Goal: Complete application form: Complete application form

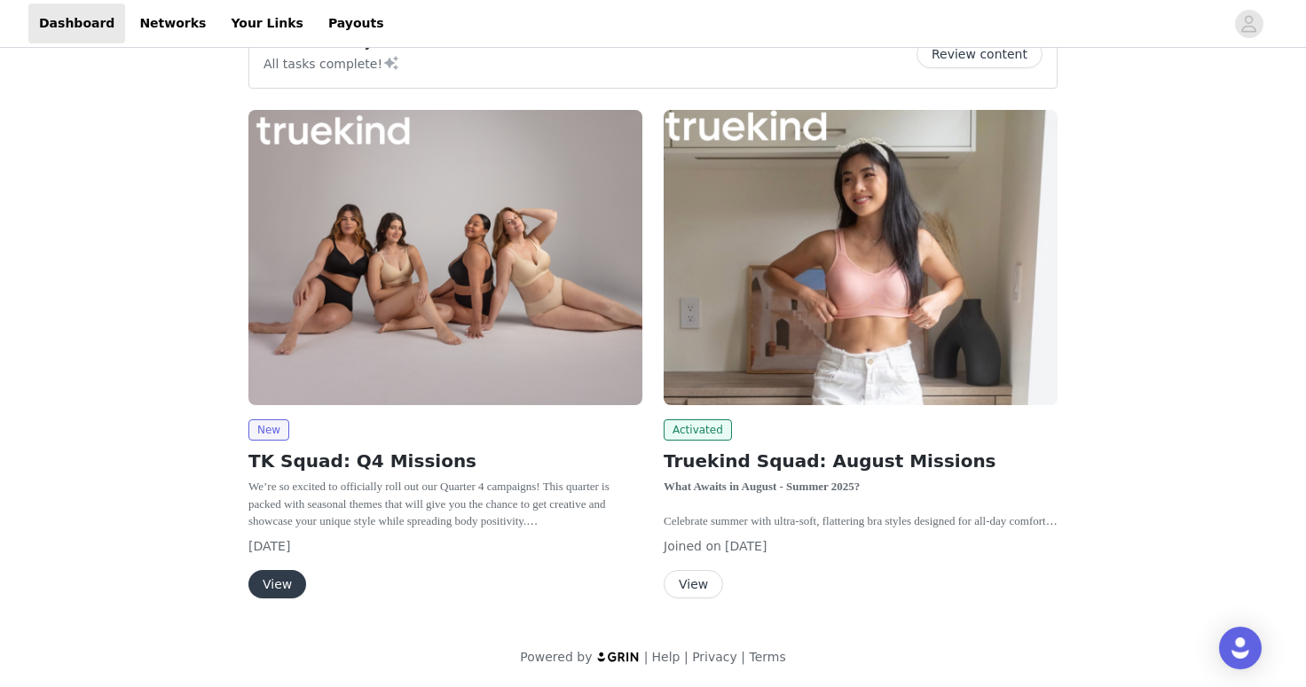
scroll to position [46, 0]
click at [289, 594] on button "View" at bounding box center [277, 585] width 58 height 28
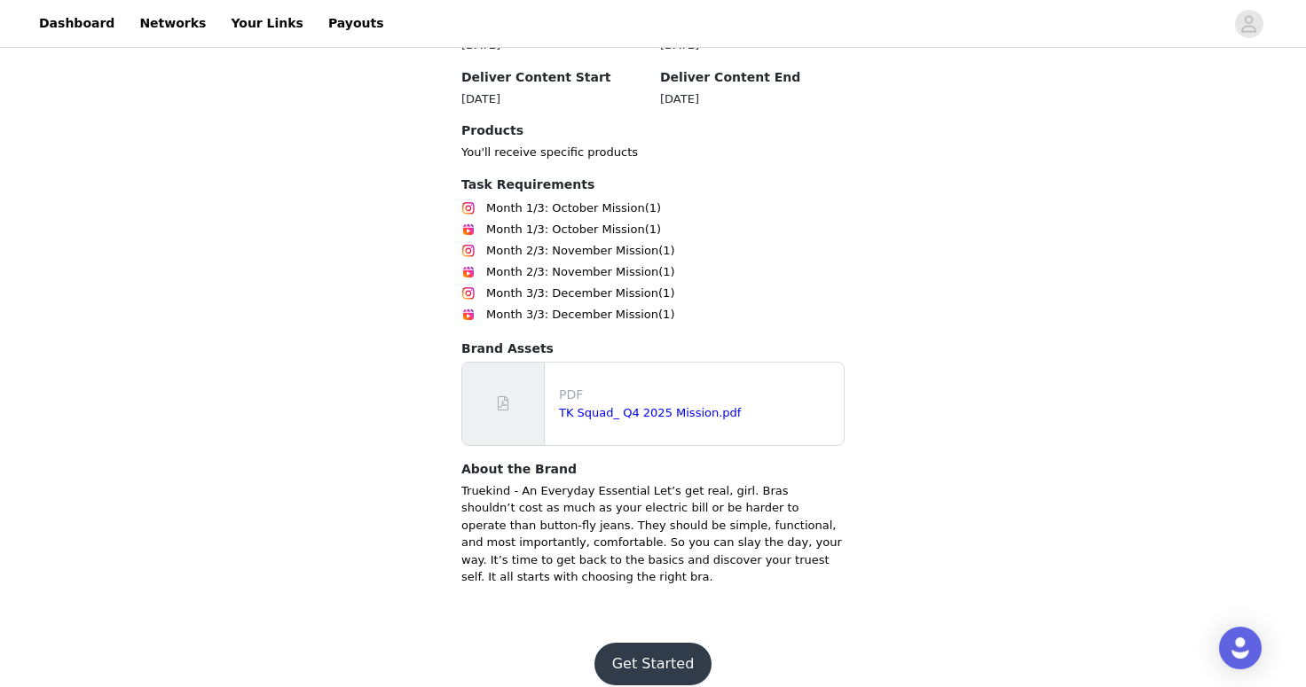
scroll to position [647, 0]
click at [587, 419] on link "TK Squad_ Q4 2025 Mission.pdf" at bounding box center [650, 411] width 182 height 13
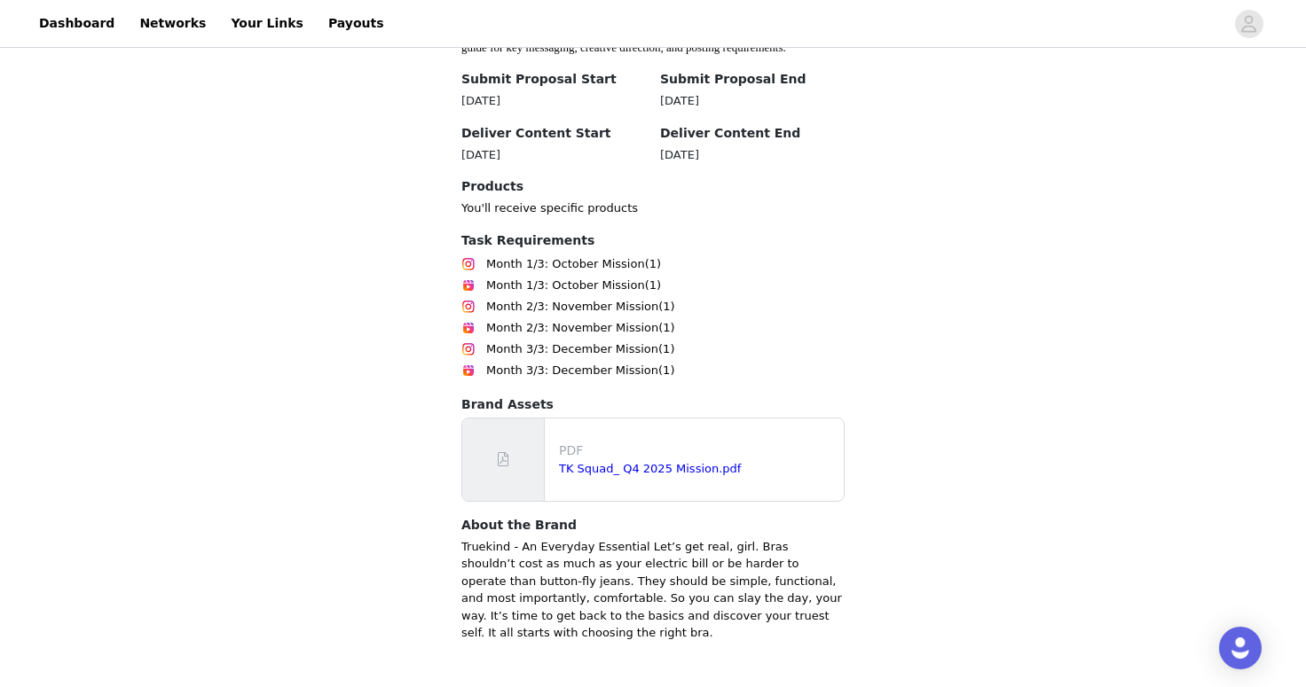
scroll to position [664, 0]
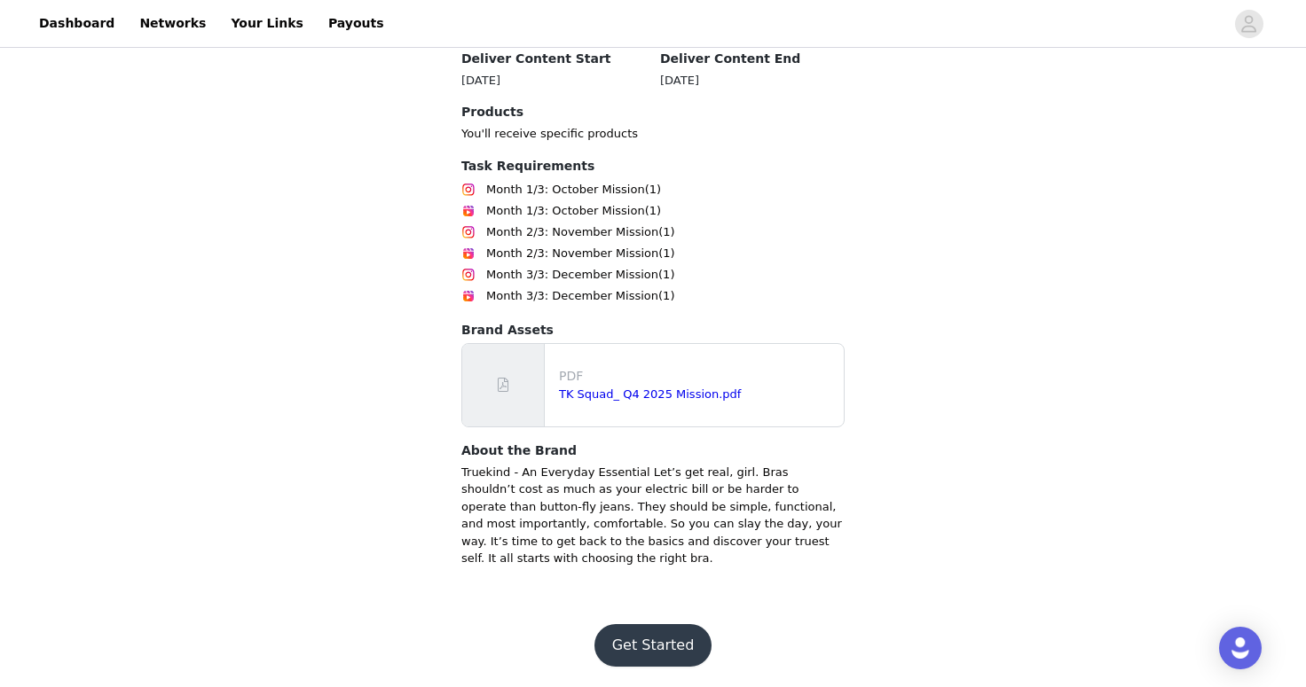
click at [681, 667] on button "Get Started" at bounding box center [653, 646] width 118 height 43
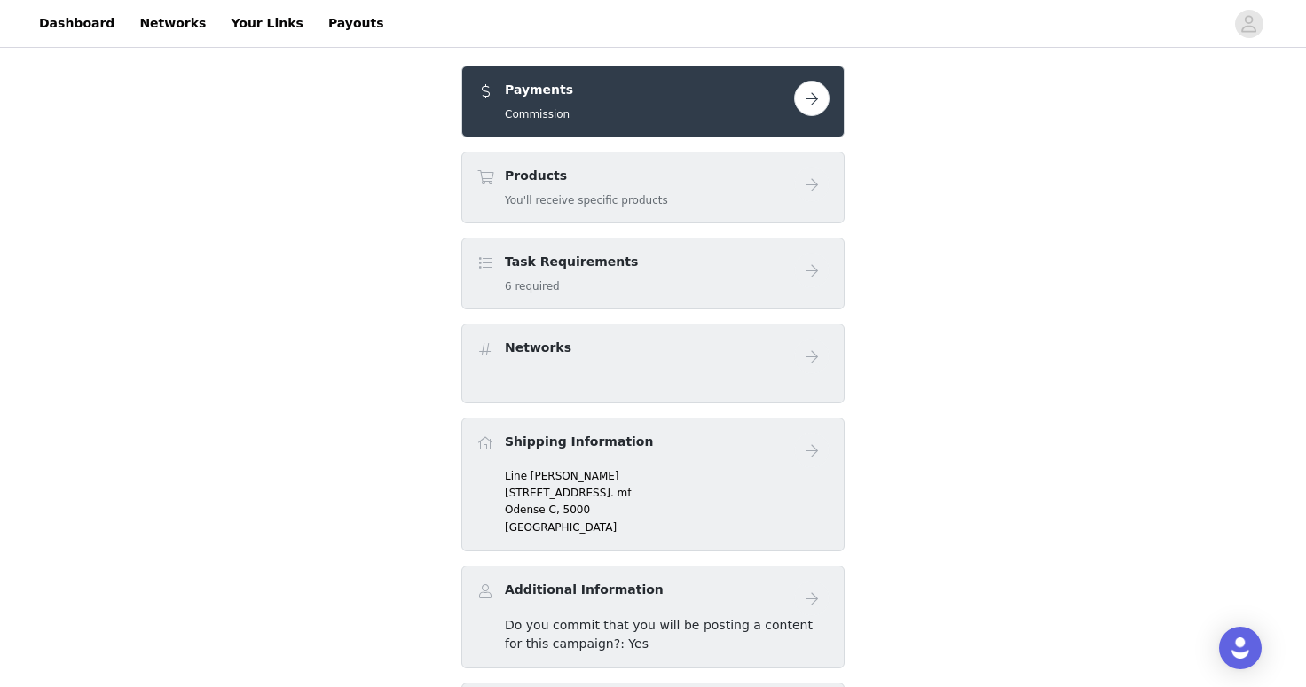
scroll to position [351, 0]
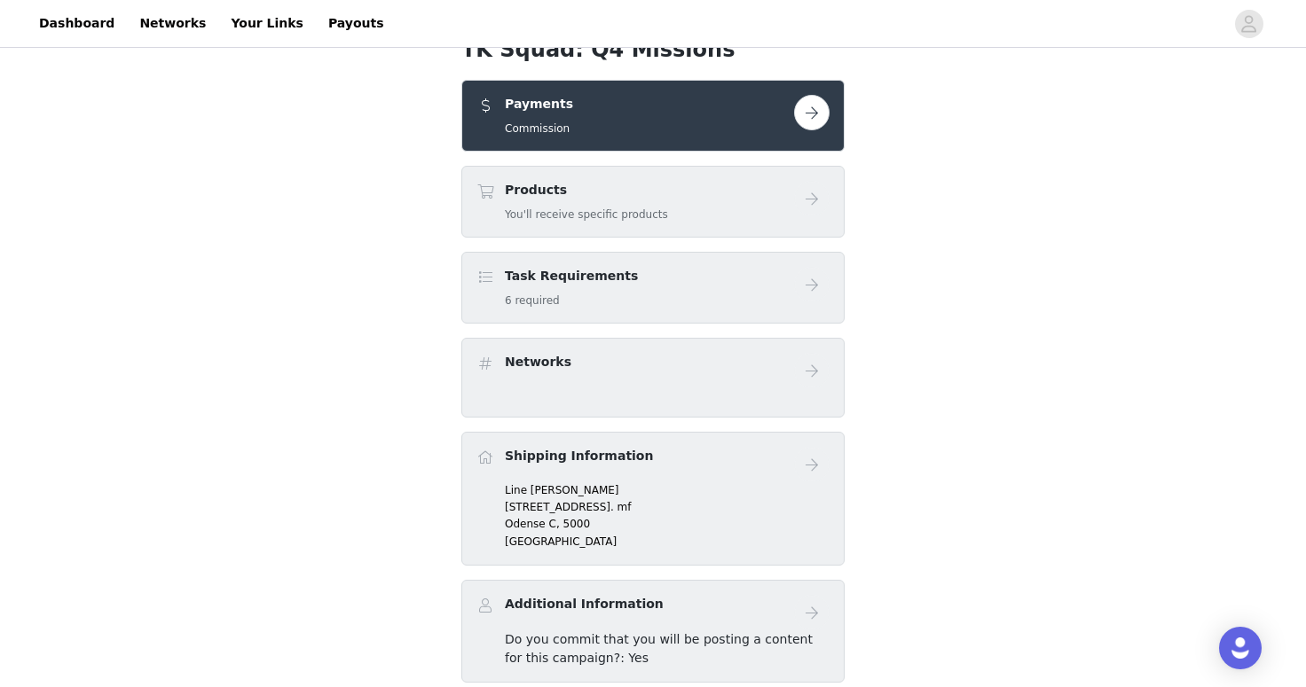
click at [810, 114] on button "button" at bounding box center [811, 112] width 35 height 35
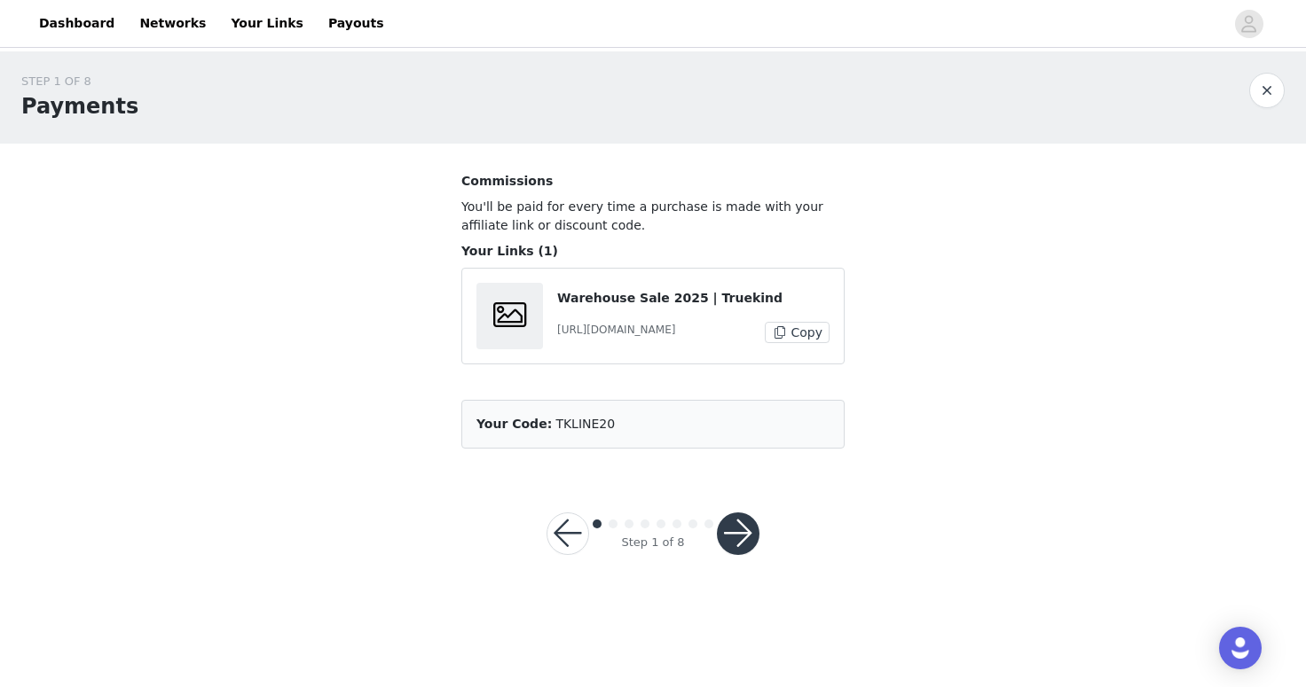
click at [733, 557] on div "Step 1 of 8" at bounding box center [652, 533] width 255 height 85
click at [750, 533] on button "button" at bounding box center [738, 534] width 43 height 43
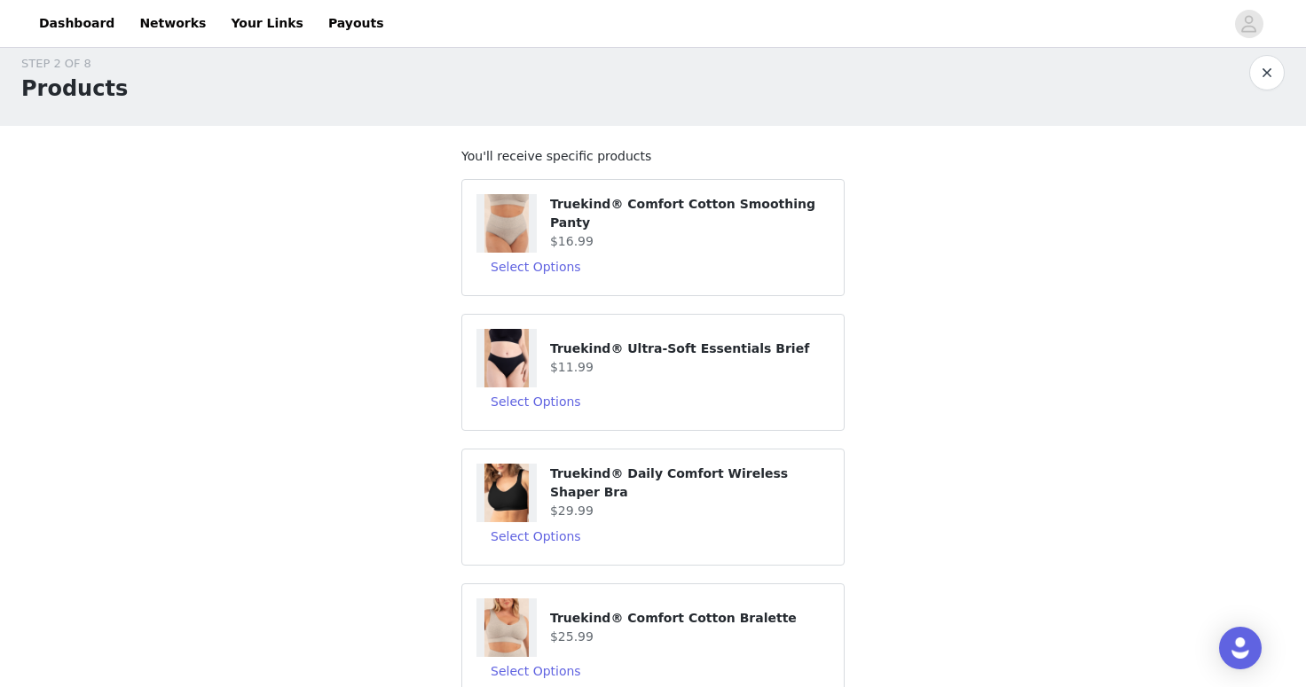
scroll to position [22, 0]
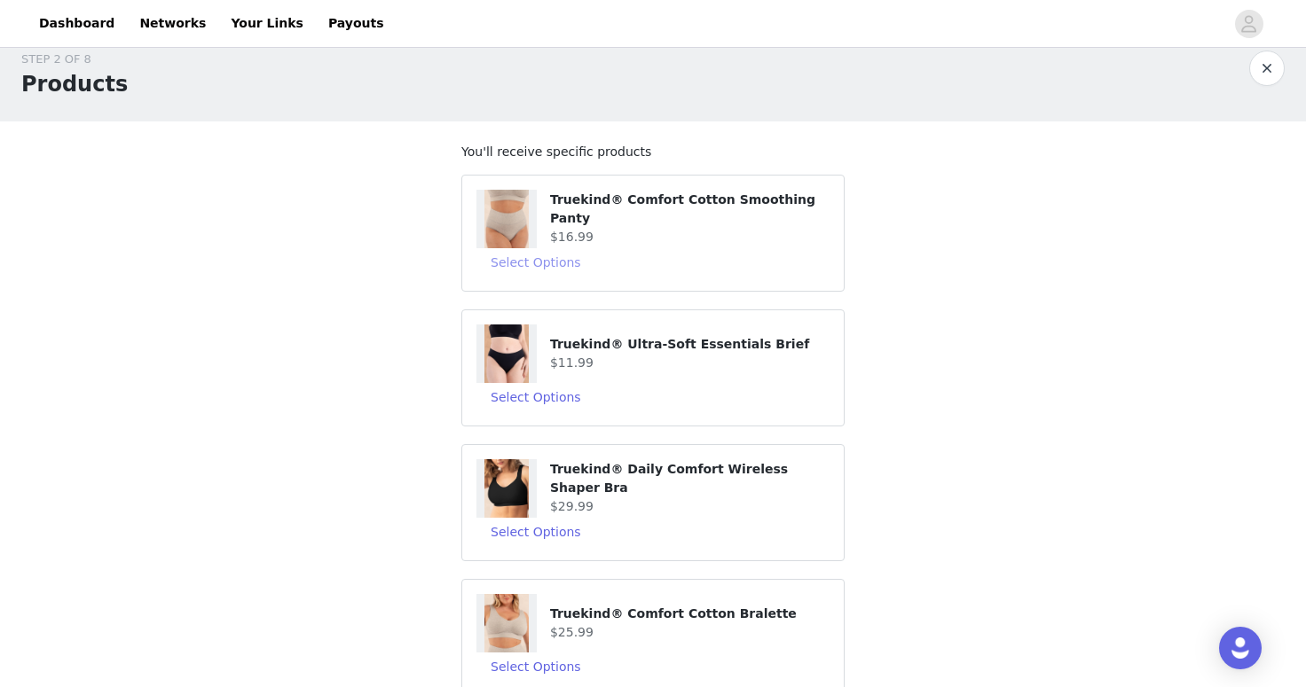
click at [561, 257] on button "Select Options" at bounding box center [535, 262] width 119 height 28
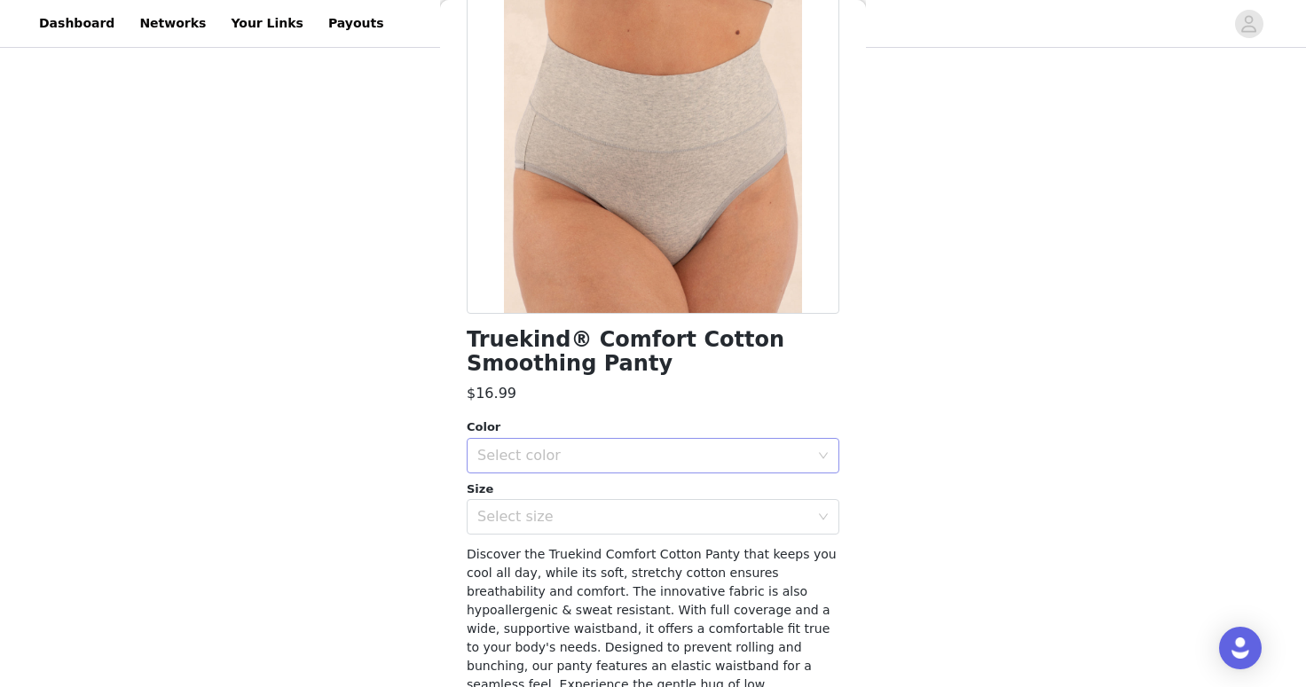
scroll to position [467, 0]
click at [817, 439] on div "Select color" at bounding box center [653, 455] width 373 height 35
click at [778, 555] on li "[PERSON_NAME]" at bounding box center [653, 551] width 373 height 28
click at [793, 512] on div "Select size" at bounding box center [643, 517] width 332 height 18
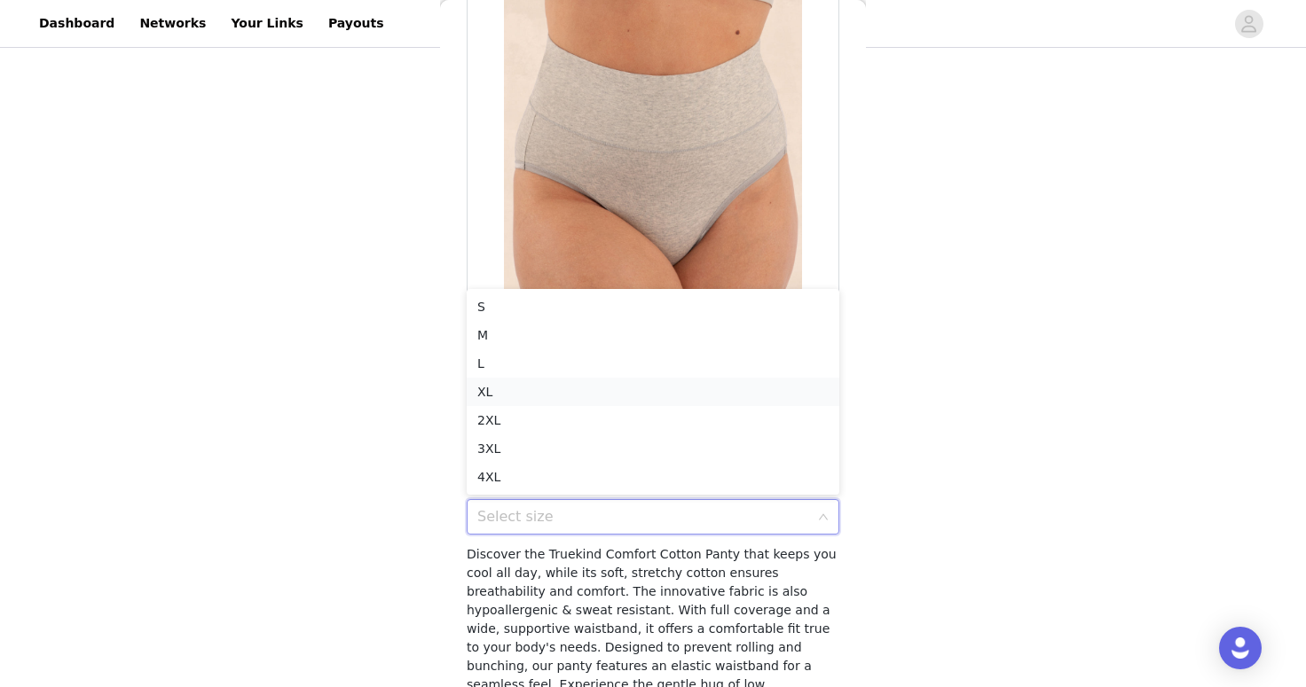
click at [735, 384] on li "XL" at bounding box center [653, 392] width 373 height 28
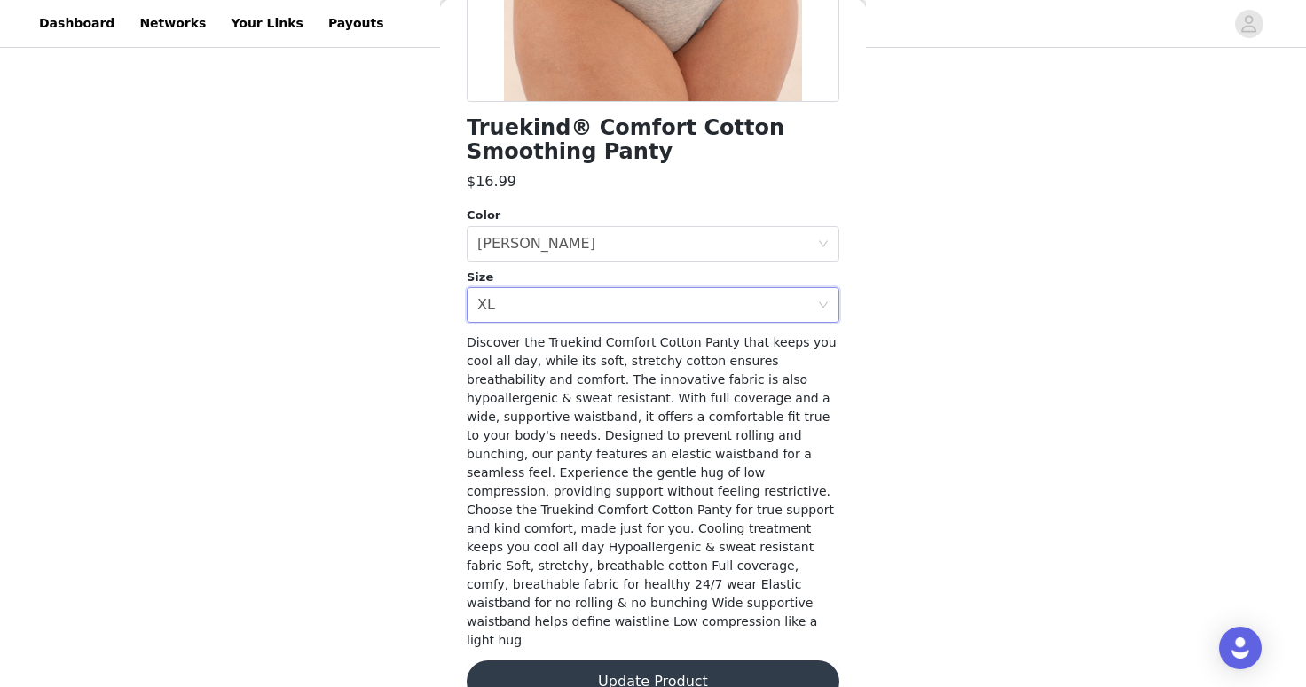
scroll to position [385, 0]
click at [751, 662] on button "Update Product" at bounding box center [653, 683] width 373 height 43
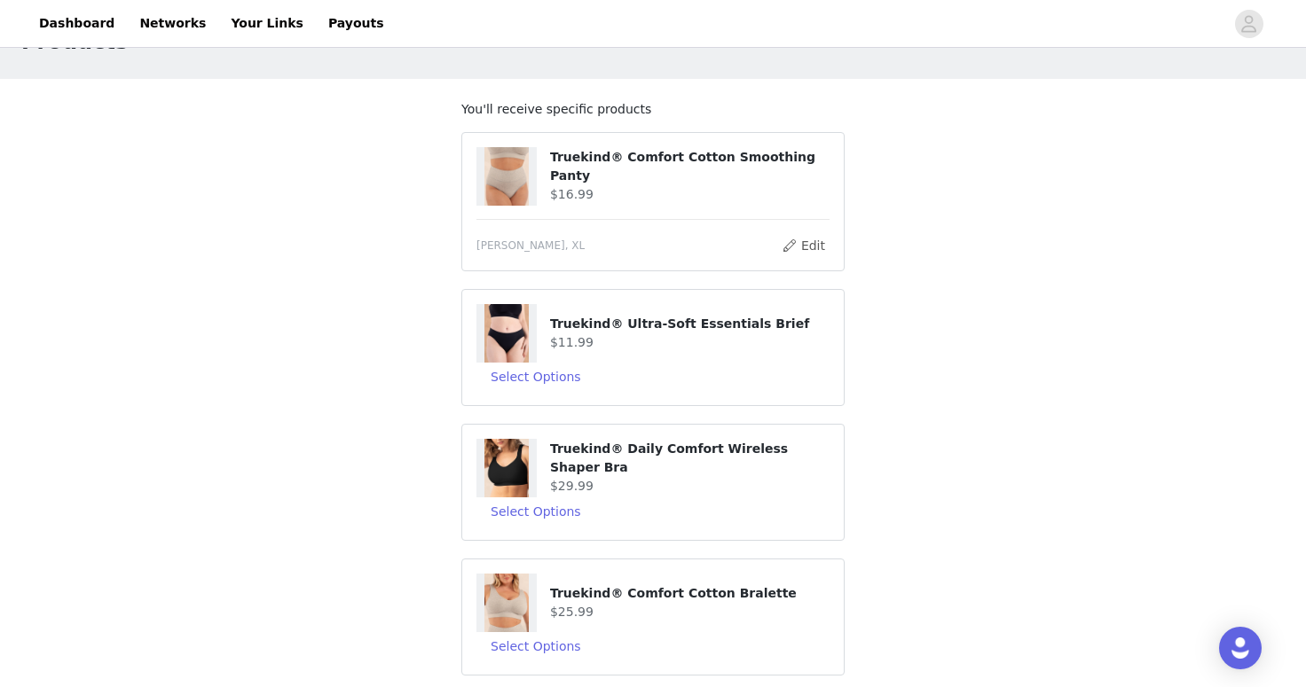
scroll to position [61, 0]
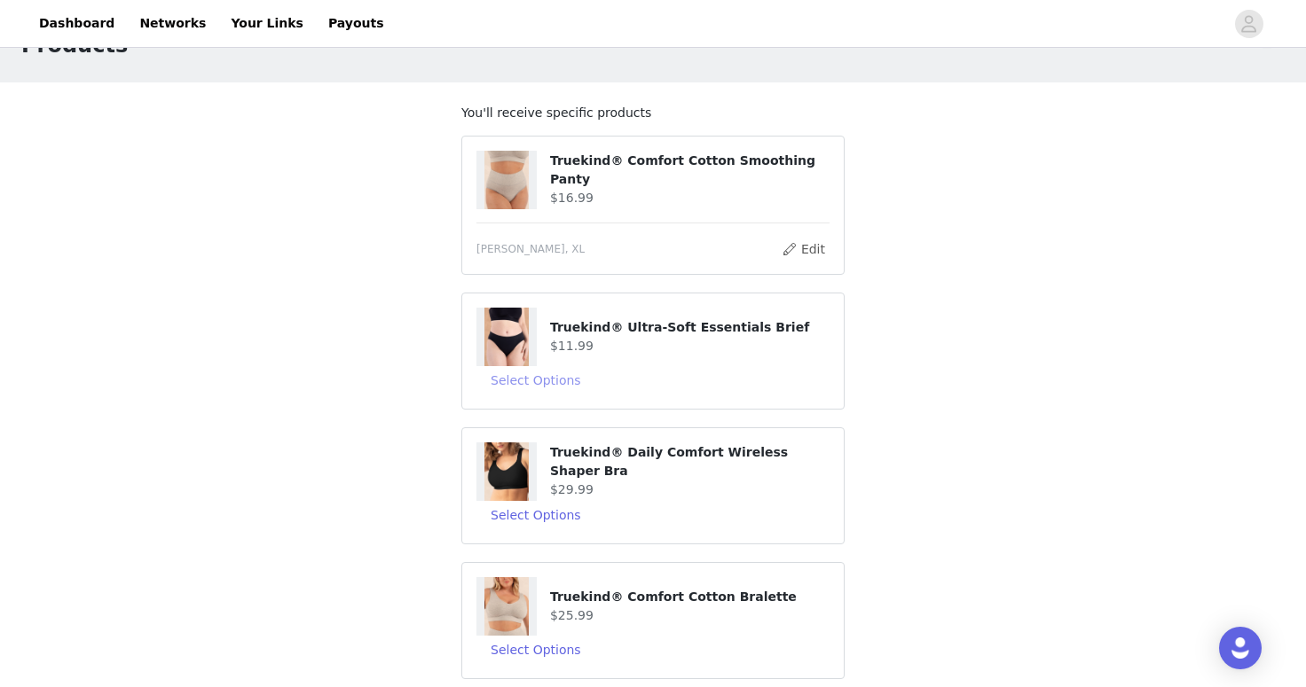
click at [553, 381] on button "Select Options" at bounding box center [535, 380] width 119 height 28
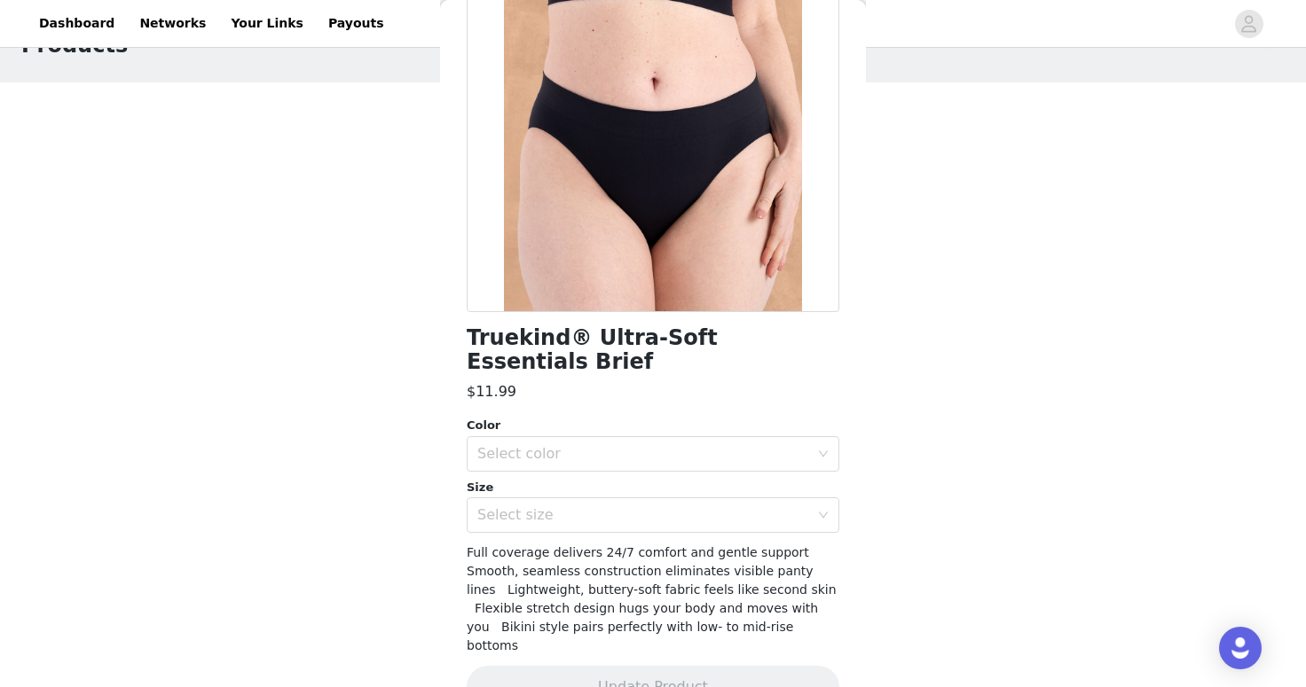
click at [628, 417] on div "Color Select color" at bounding box center [653, 444] width 373 height 55
click at [769, 446] on div "Select color" at bounding box center [643, 455] width 332 height 18
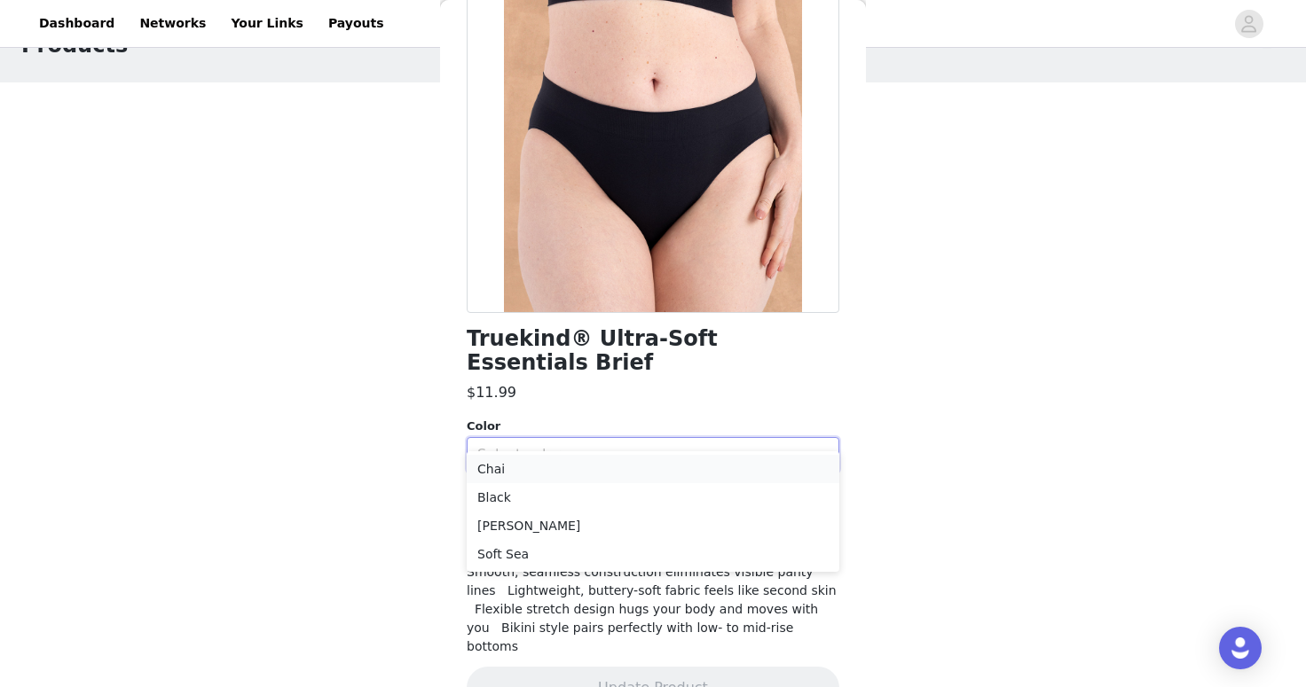
click at [770, 476] on li "Chai" at bounding box center [653, 469] width 373 height 28
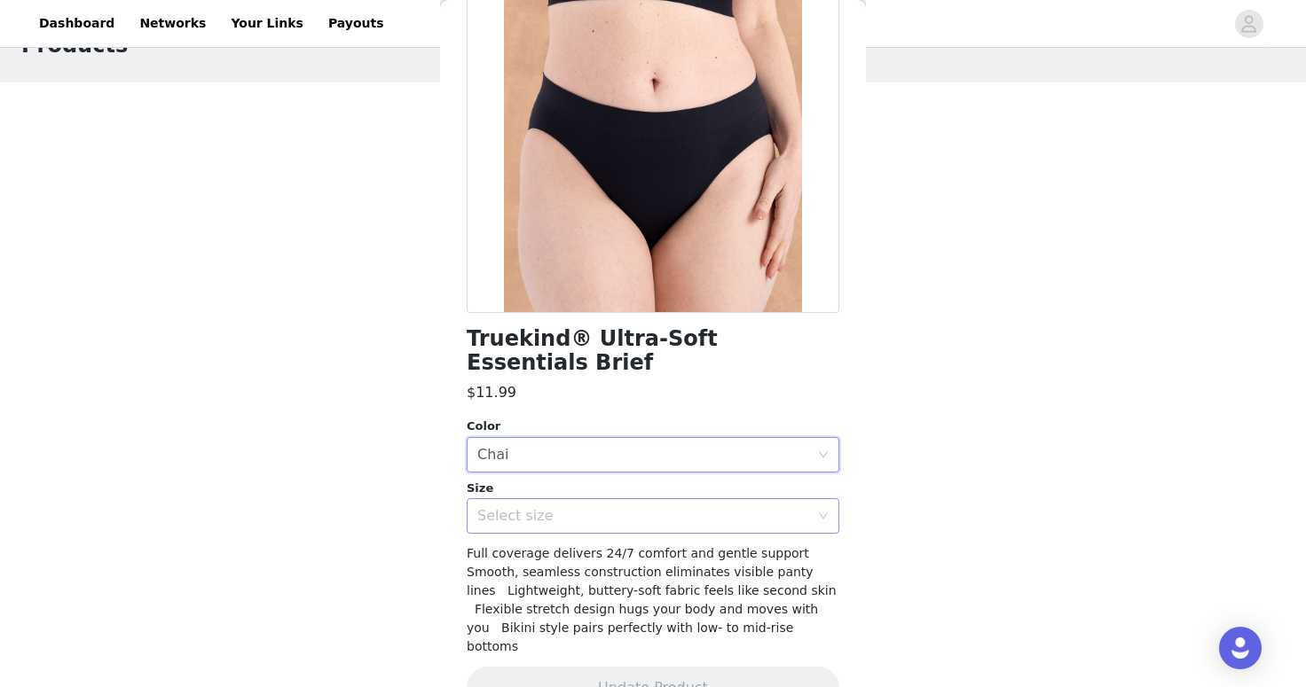
click at [762, 507] on div "Select size" at bounding box center [643, 516] width 332 height 18
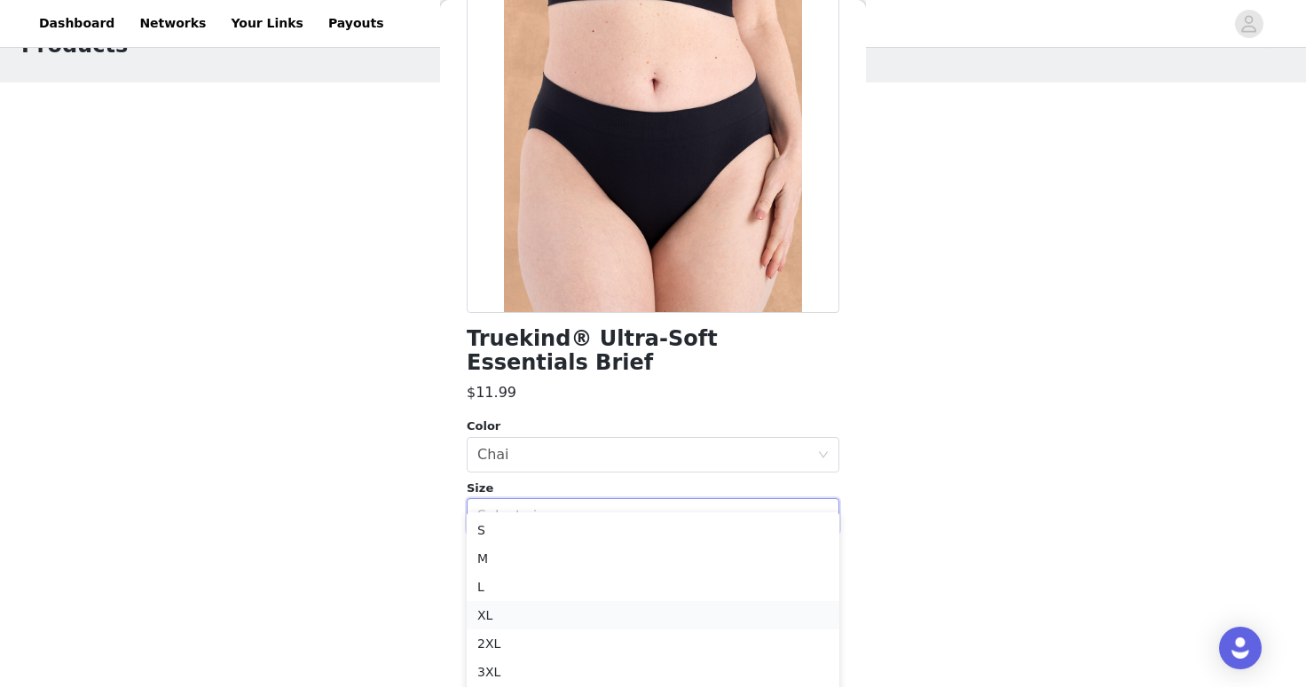
click at [702, 620] on li "XL" at bounding box center [653, 615] width 373 height 28
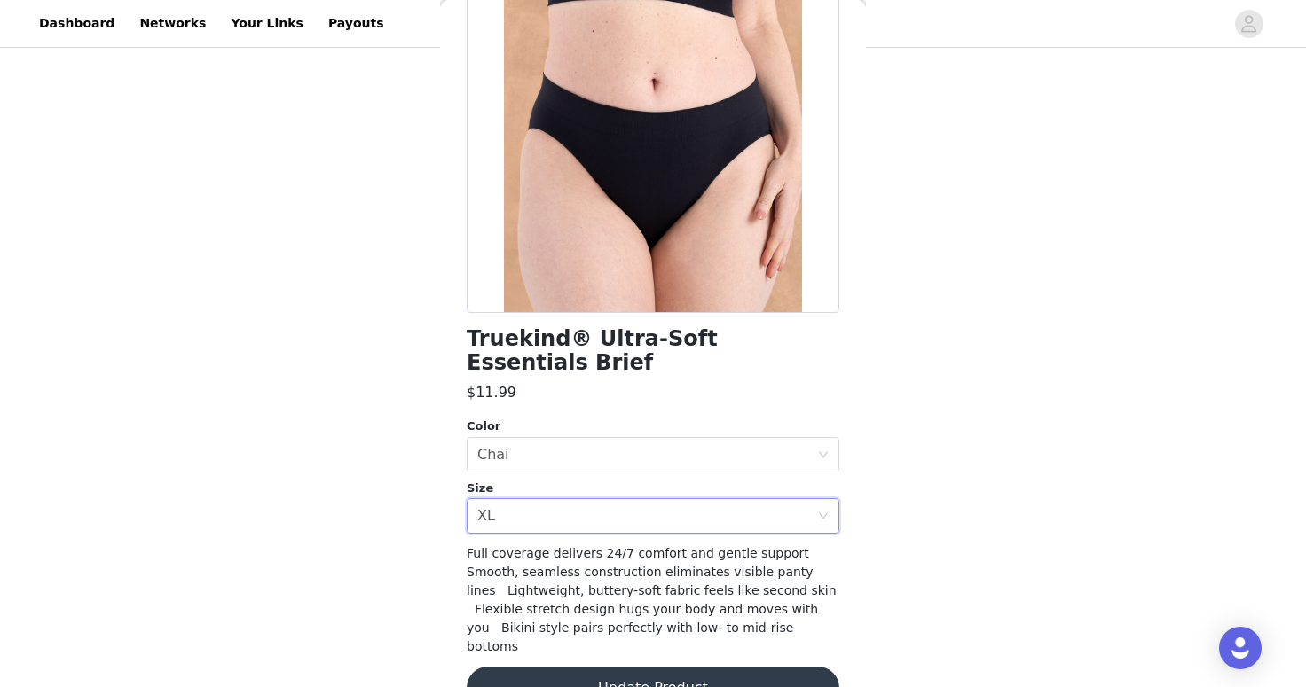
scroll to position [182, 0]
click at [737, 667] on button "Update Product" at bounding box center [653, 688] width 373 height 43
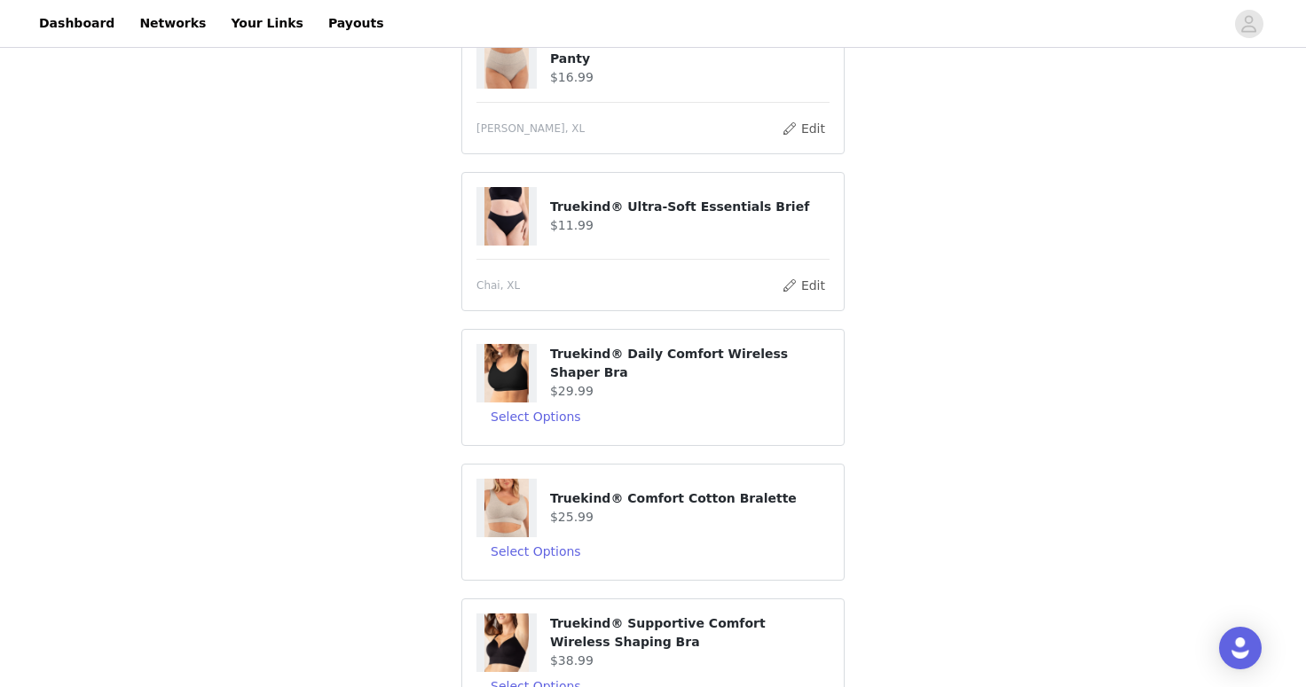
click at [779, 427] on div "Select Options" at bounding box center [652, 417] width 353 height 28
click at [535, 422] on button "Select Options" at bounding box center [535, 417] width 119 height 28
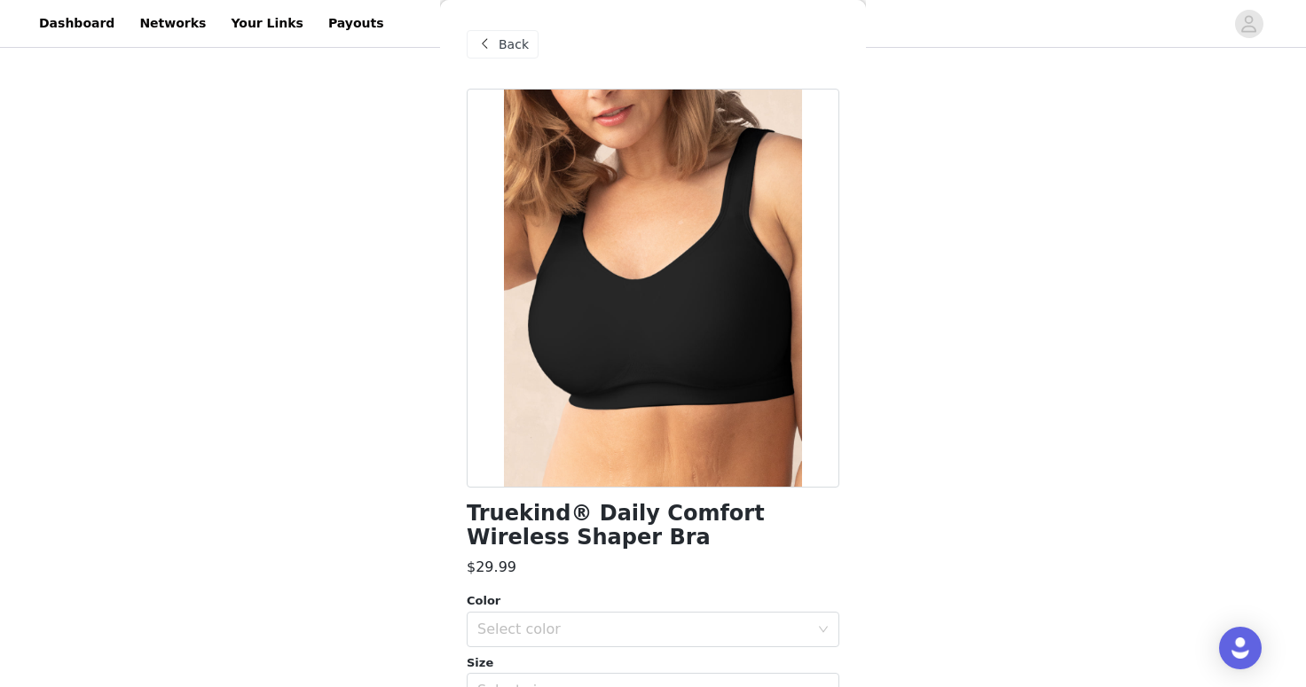
scroll to position [169, 0]
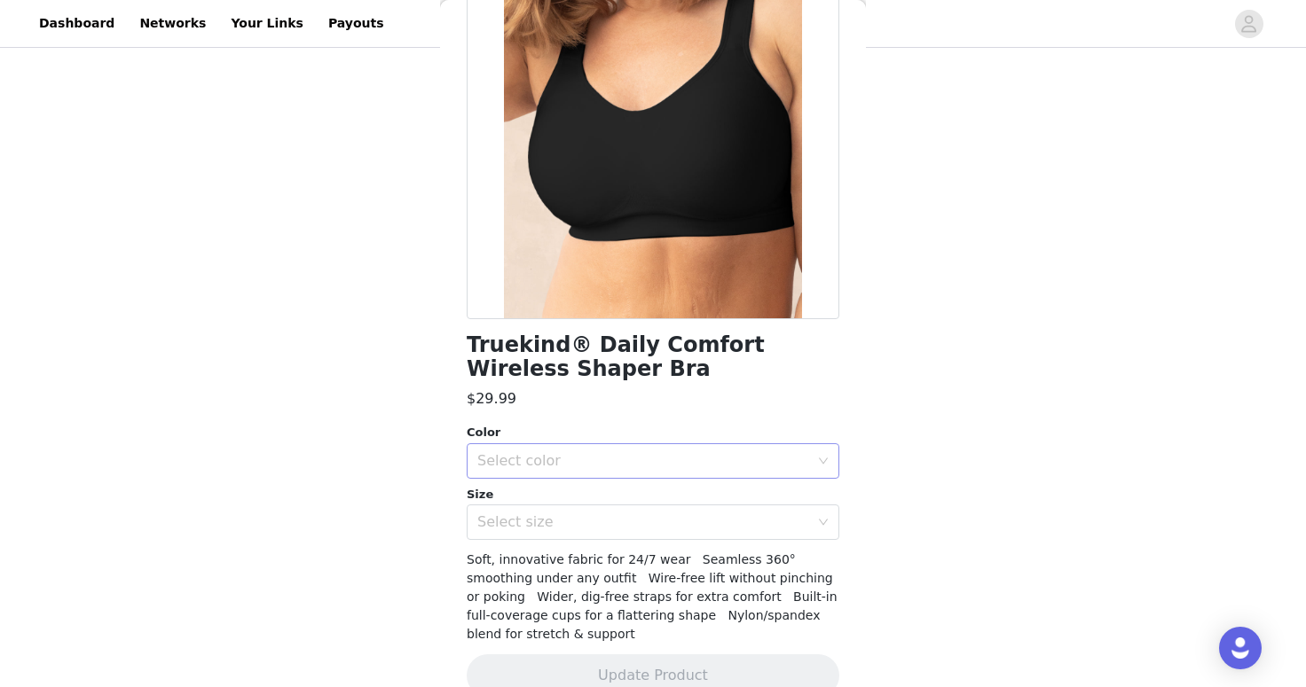
click at [566, 463] on div "Select color" at bounding box center [643, 461] width 332 height 18
click at [544, 535] on li "Chai" at bounding box center [653, 528] width 373 height 28
click at [567, 515] on div "Select size" at bounding box center [643, 523] width 332 height 18
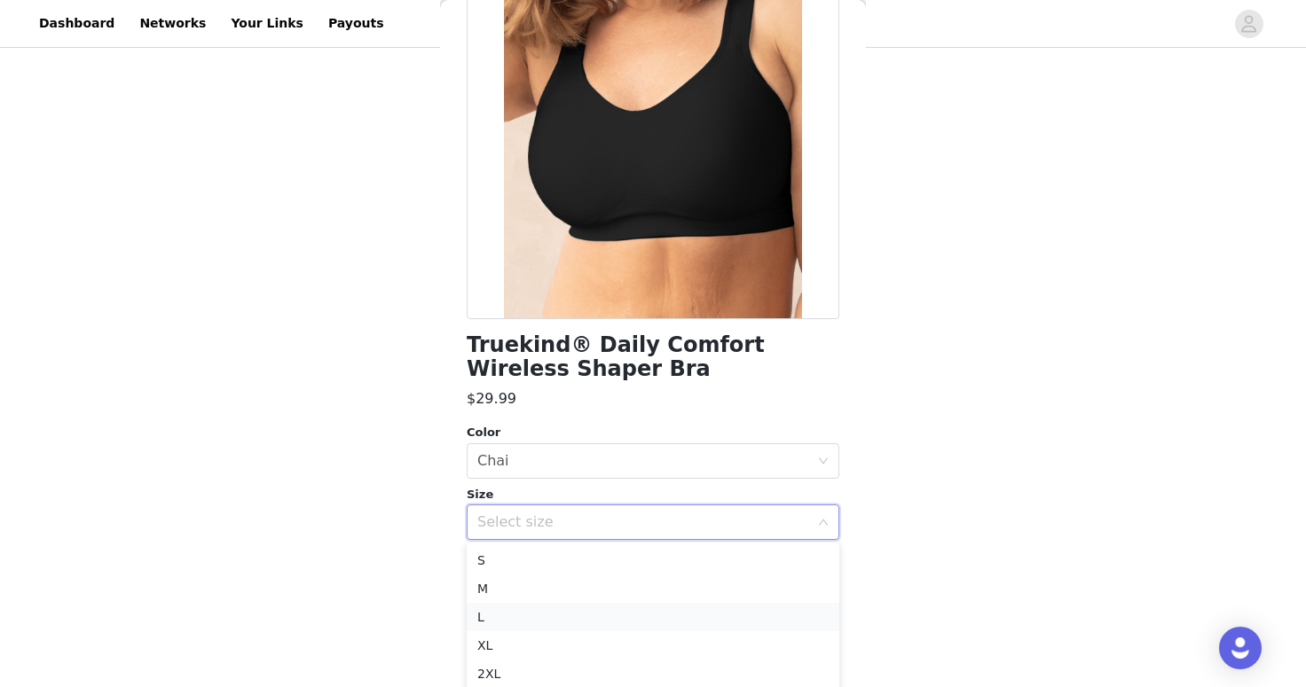
scroll to position [246, 0]
click at [548, 580] on li "XL" at bounding box center [653, 582] width 373 height 28
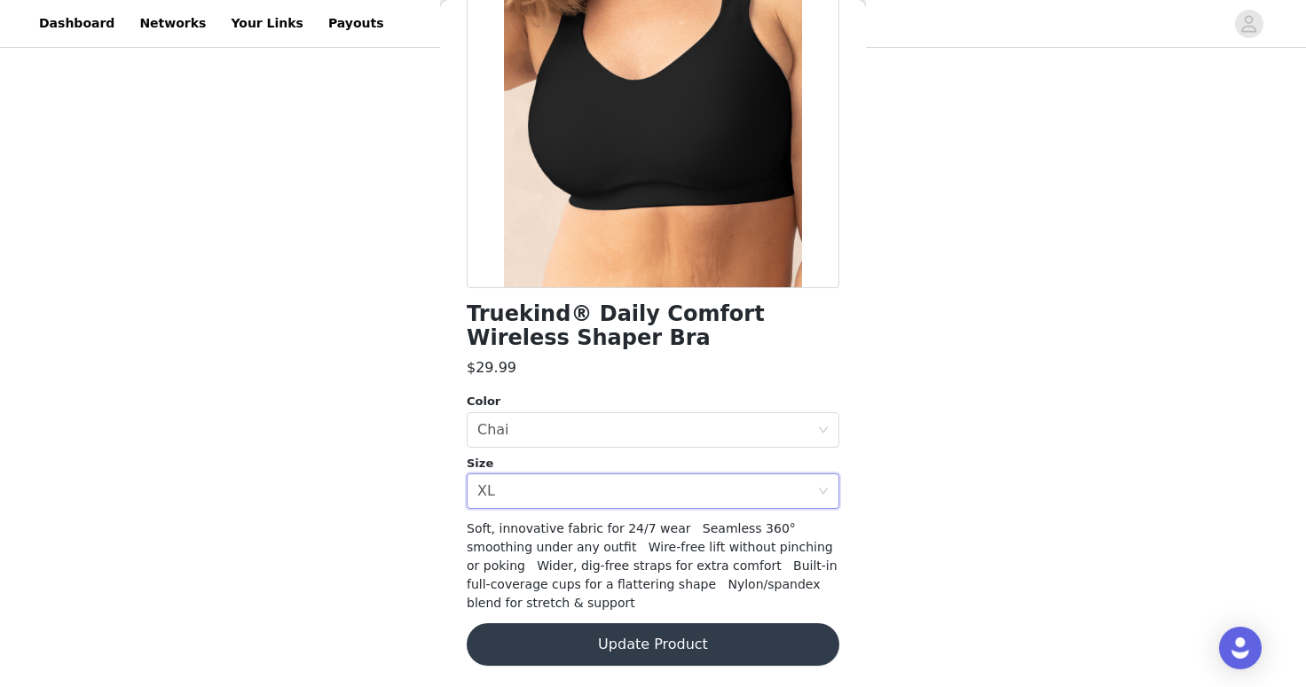
scroll to position [199, 0]
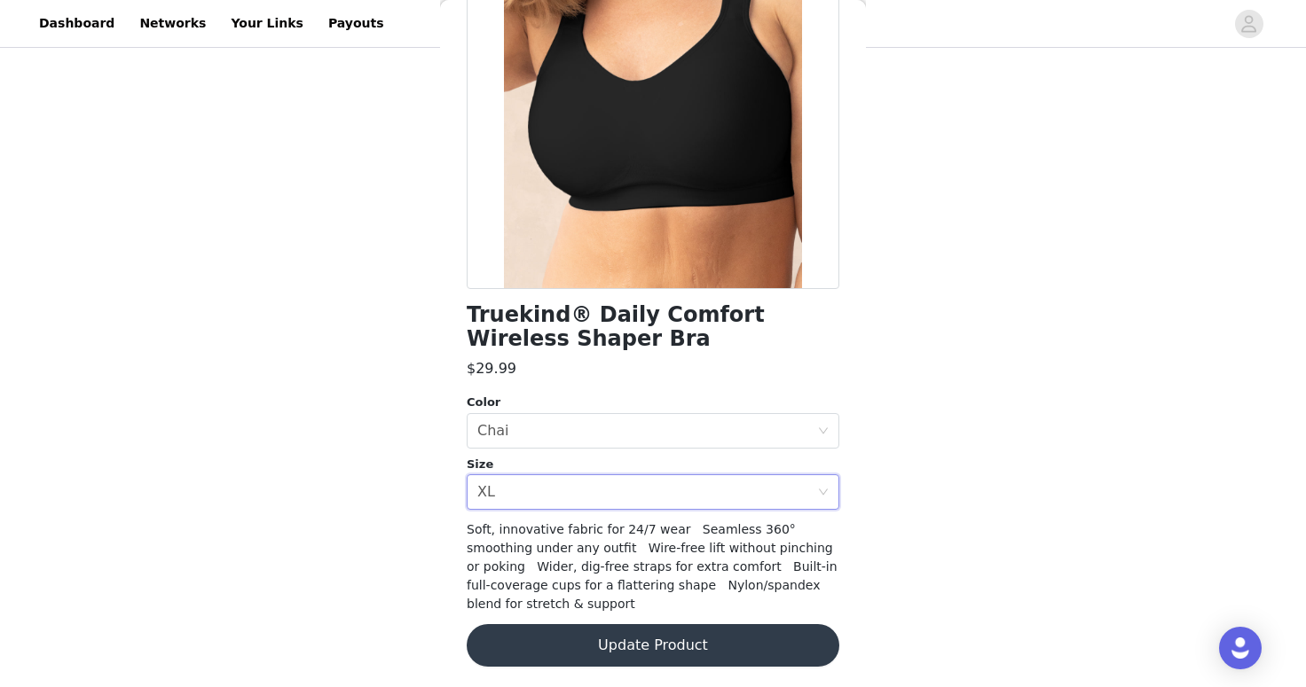
click at [707, 644] on button "Update Product" at bounding box center [653, 646] width 373 height 43
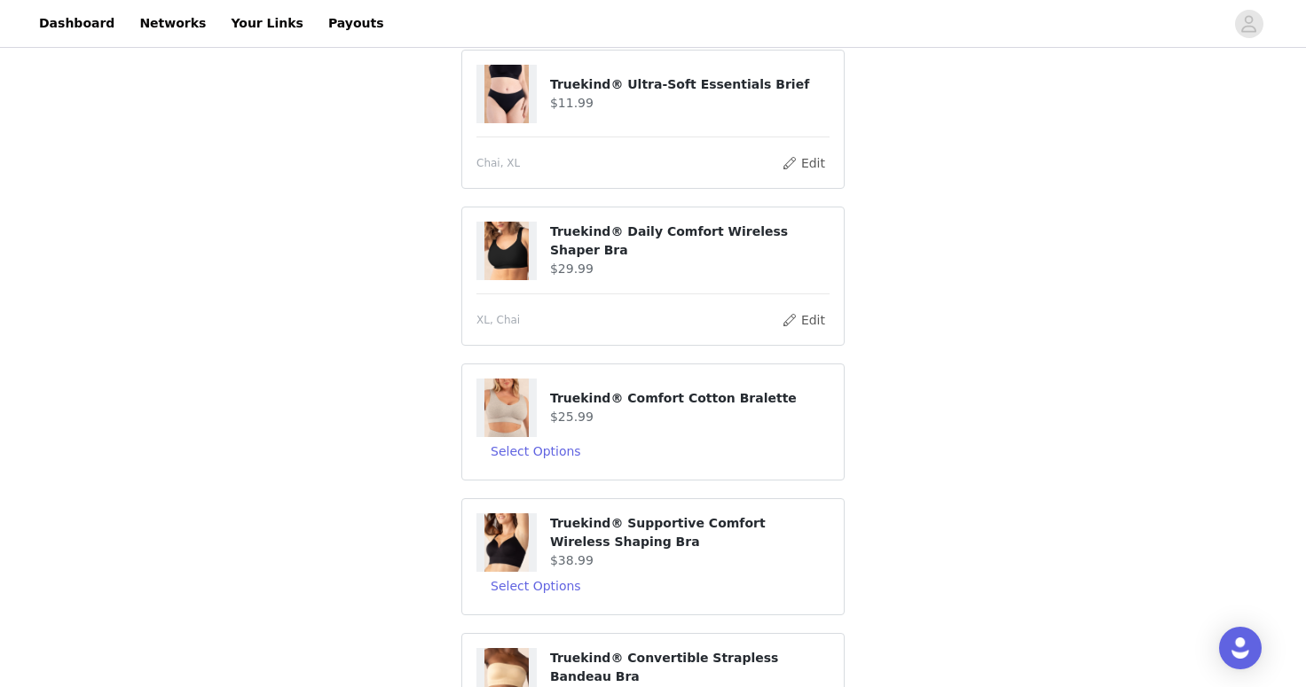
scroll to position [309, 0]
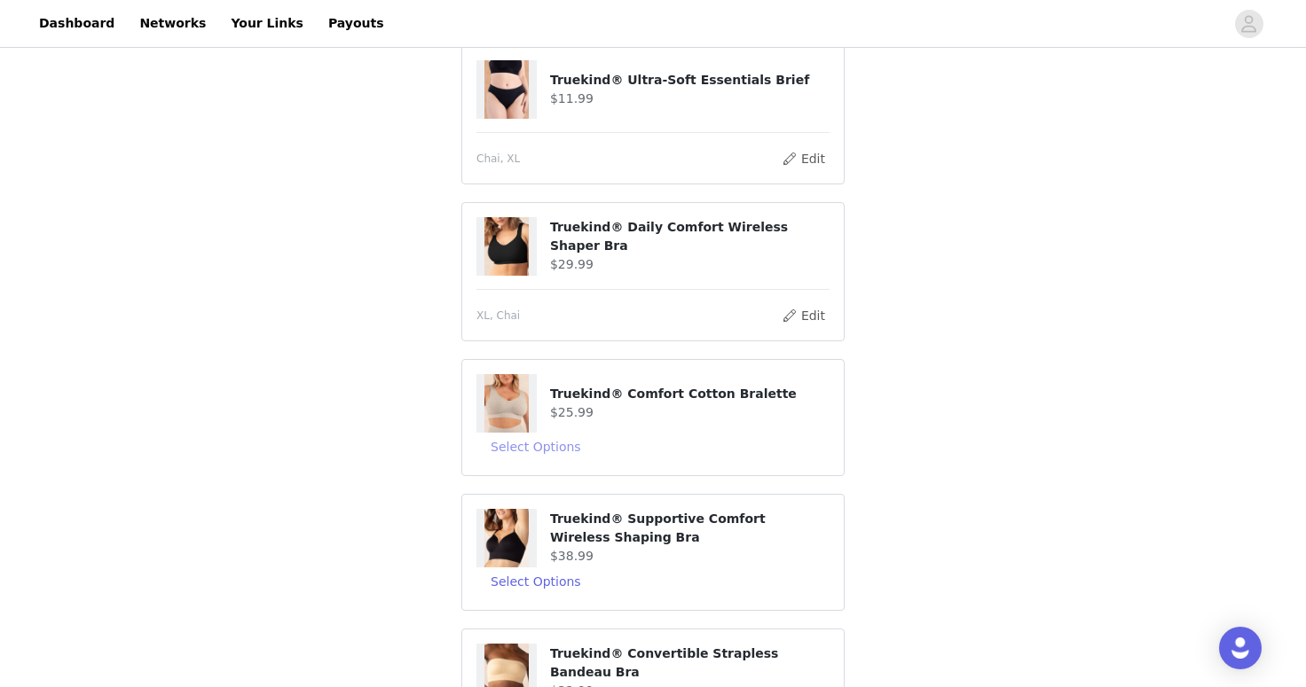
click at [557, 444] on button "Select Options" at bounding box center [535, 447] width 119 height 28
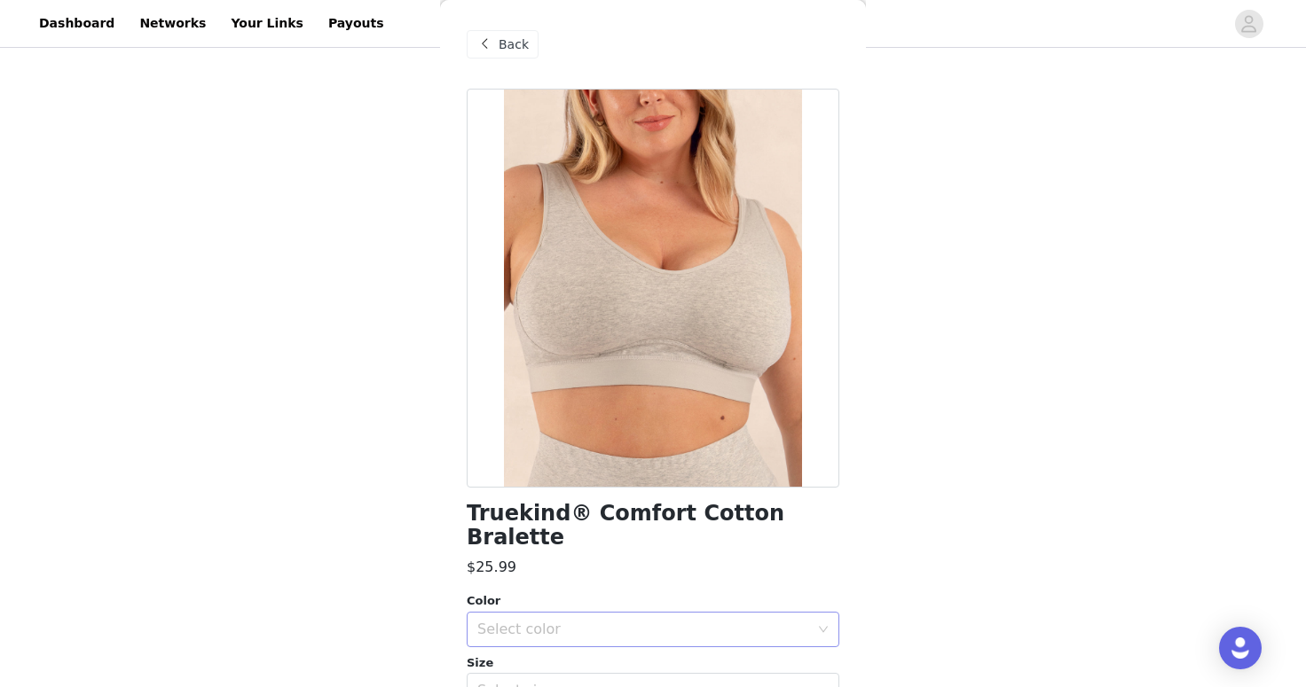
click at [541, 621] on div "Select color" at bounding box center [643, 630] width 332 height 18
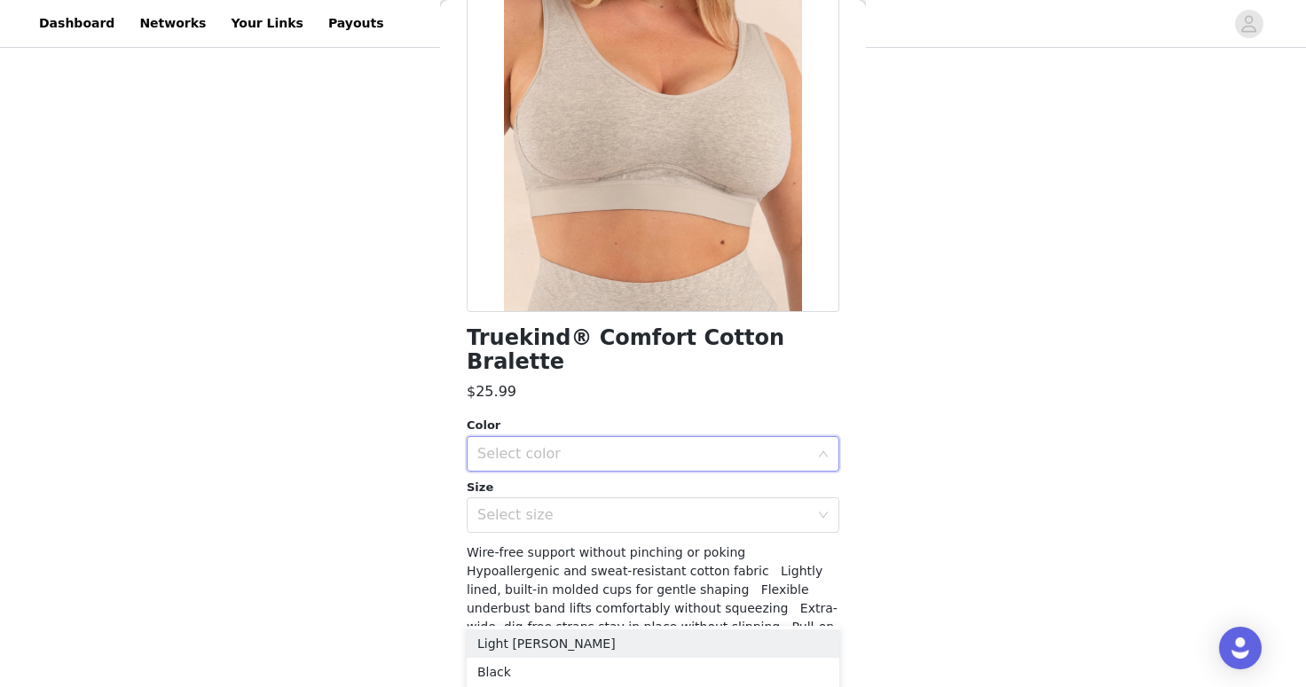
scroll to position [175, 0]
click at [615, 418] on div "Color Select color" at bounding box center [653, 445] width 373 height 55
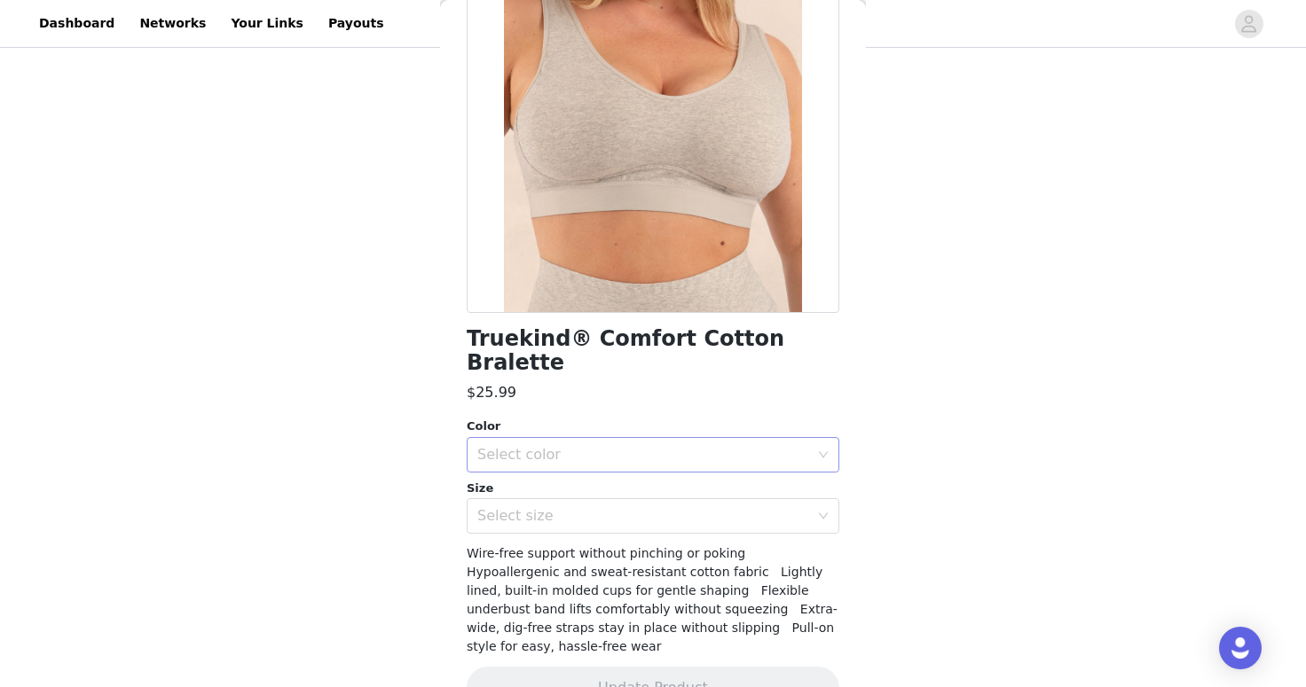
click at [611, 446] on div "Select color" at bounding box center [643, 455] width 332 height 18
click at [595, 500] on li "[PERSON_NAME]" at bounding box center [653, 510] width 373 height 28
click at [595, 507] on div "Select size" at bounding box center [643, 516] width 332 height 18
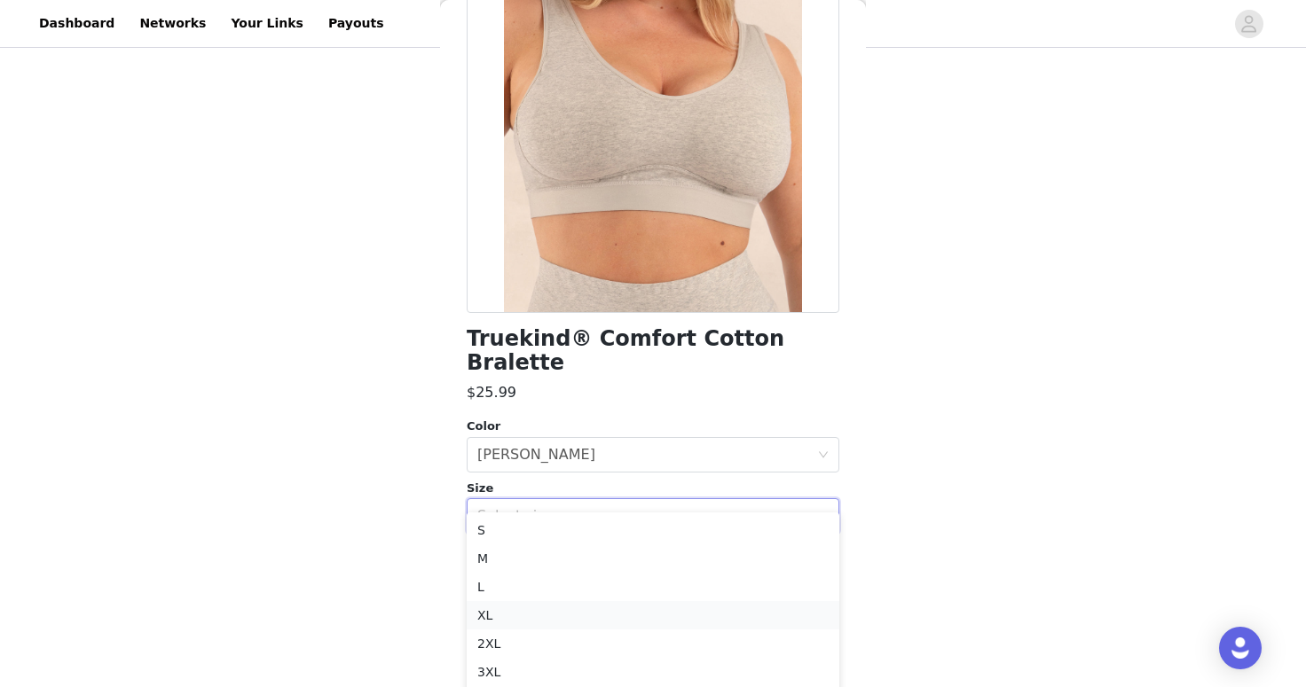
click at [549, 609] on li "XL" at bounding box center [653, 615] width 373 height 28
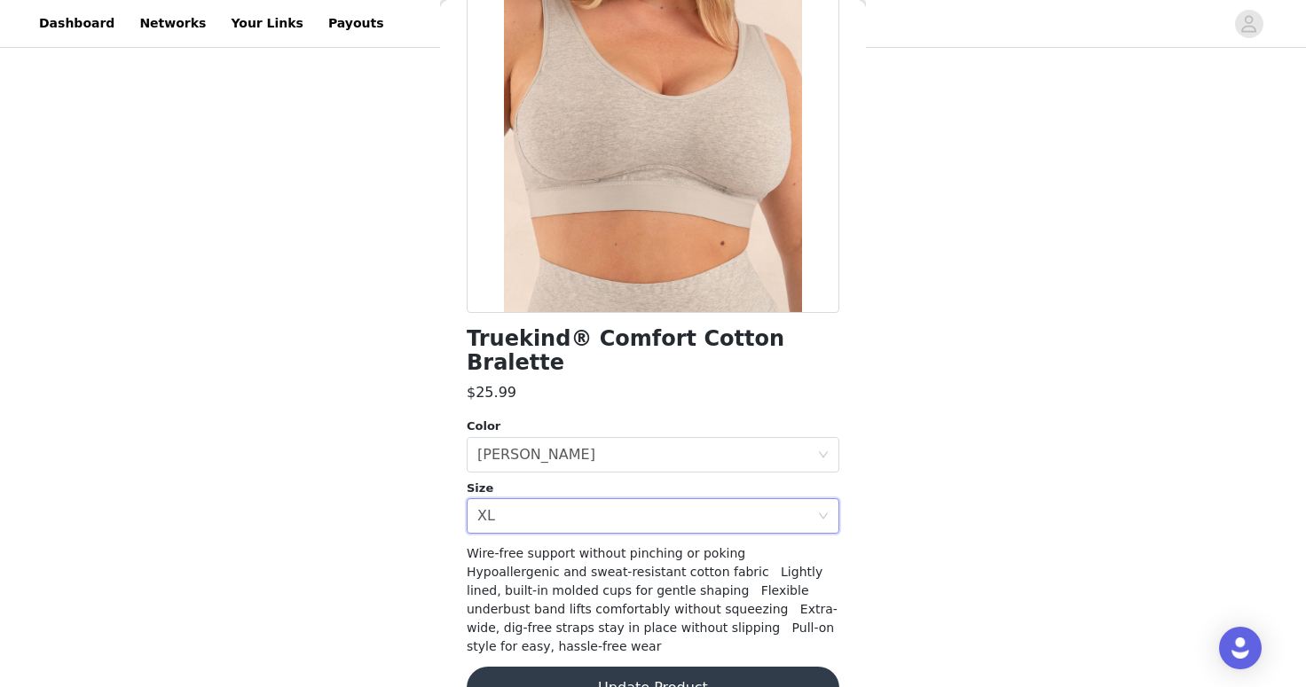
scroll to position [490, 0]
click at [644, 667] on button "Update Product" at bounding box center [653, 688] width 373 height 43
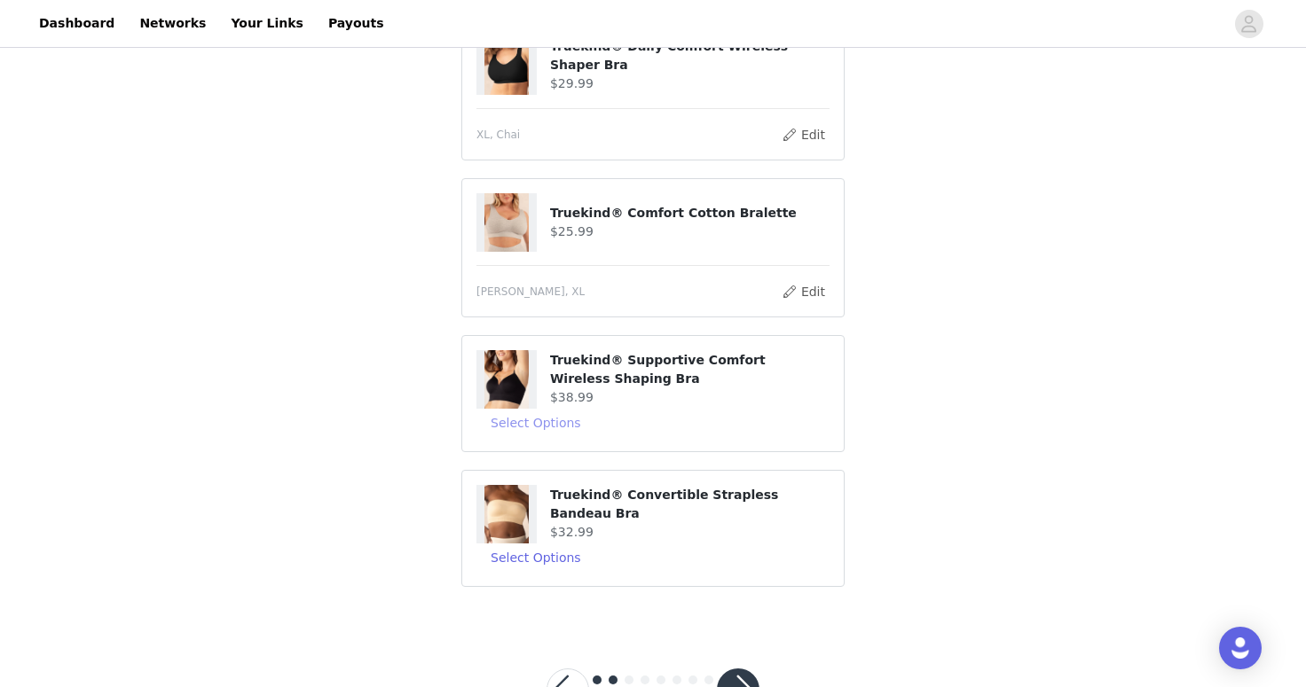
click at [549, 424] on button "Select Options" at bounding box center [535, 423] width 119 height 28
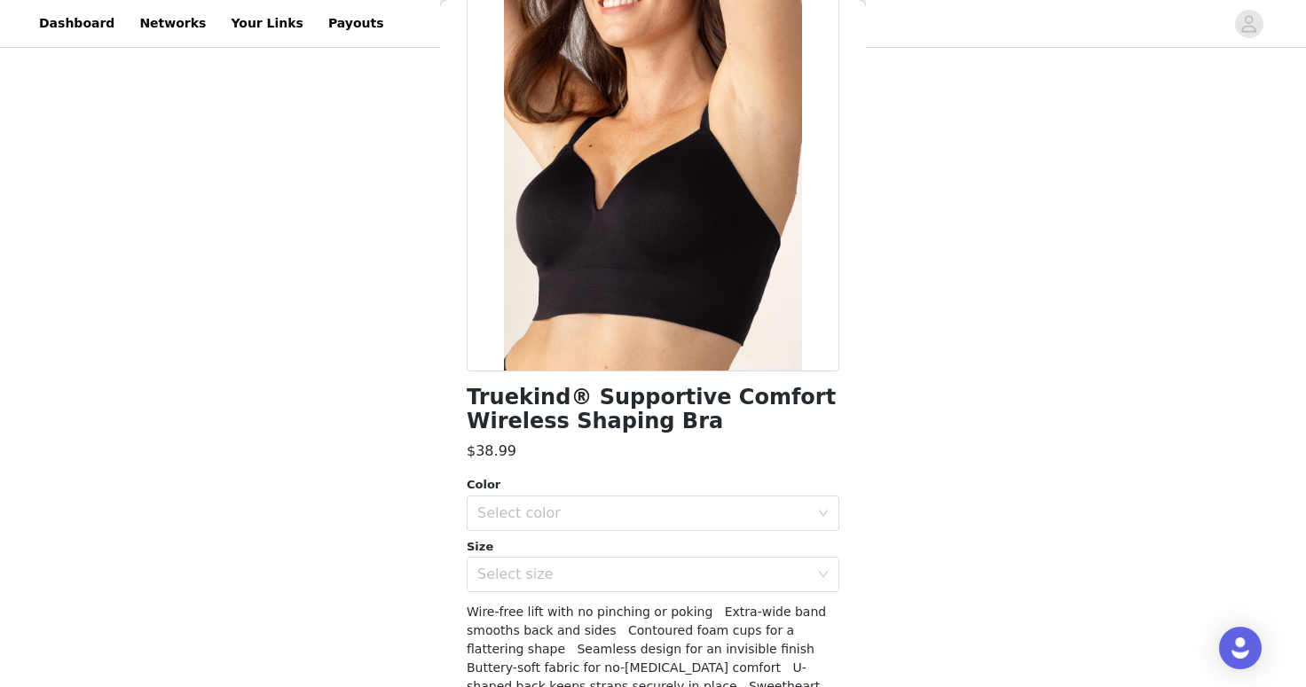
scroll to position [137, 0]
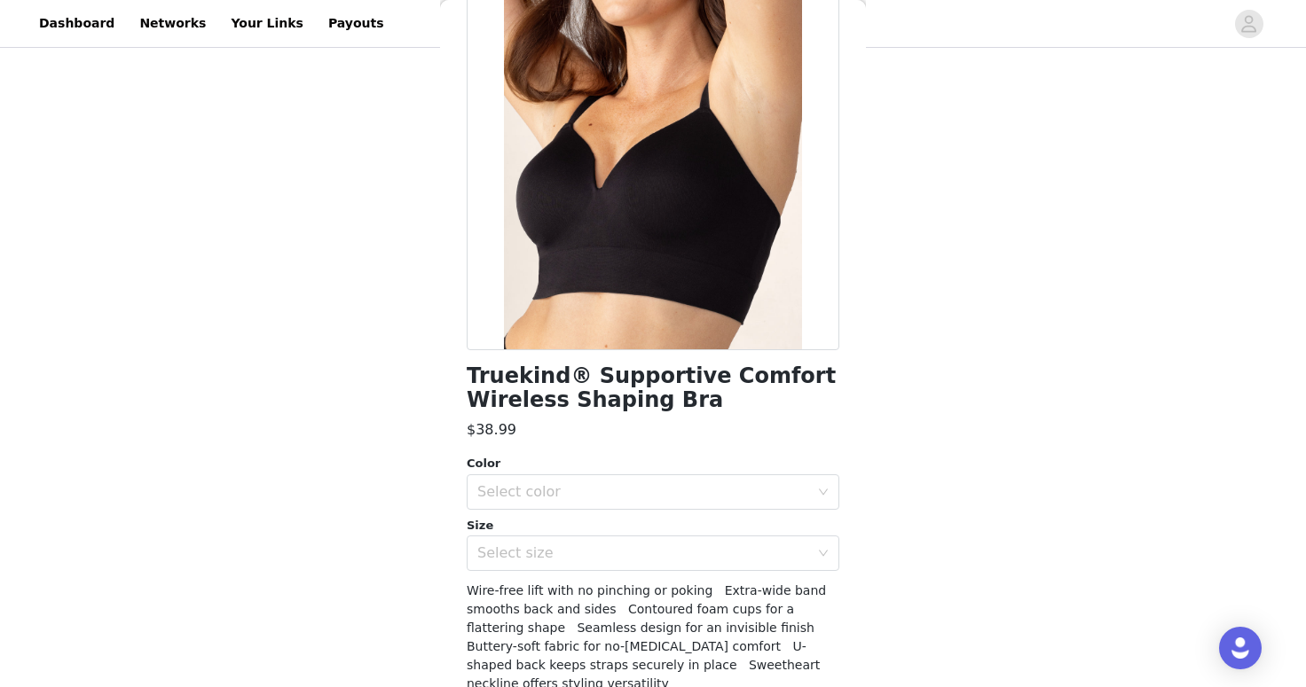
click at [549, 463] on div "Color" at bounding box center [653, 464] width 373 height 18
click at [548, 483] on div "Select color" at bounding box center [643, 492] width 332 height 18
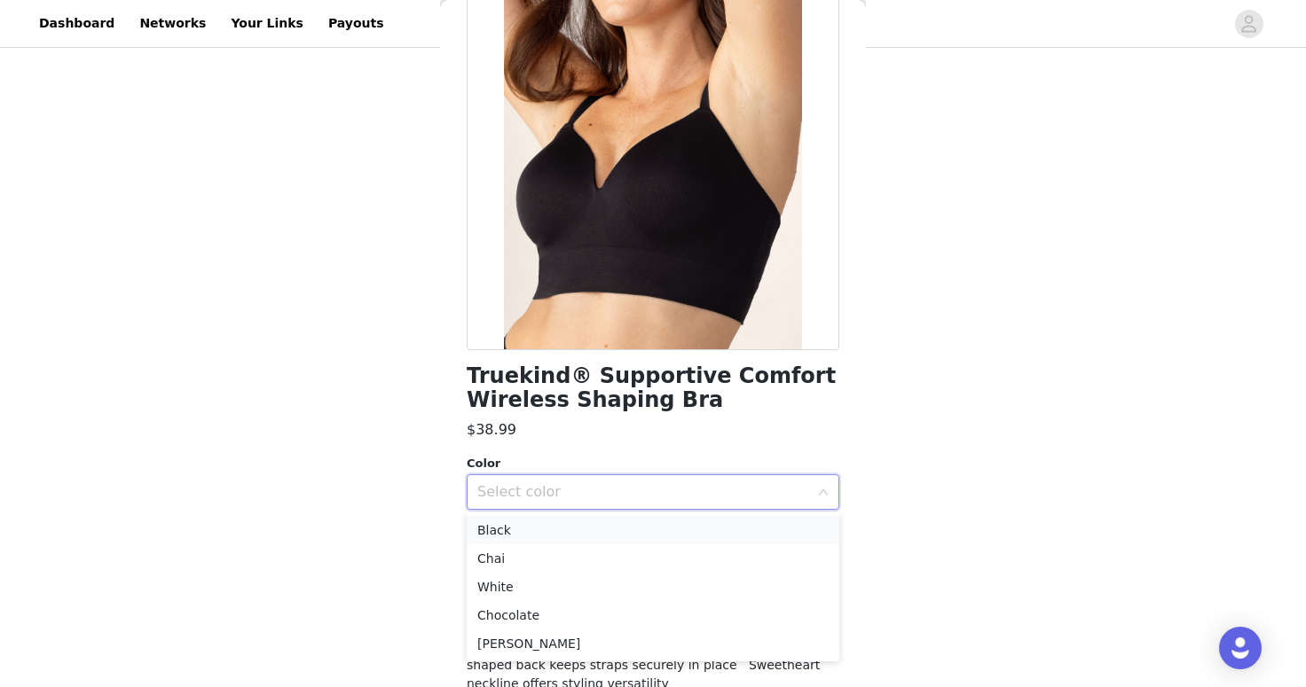
click at [546, 528] on li "Black" at bounding box center [653, 530] width 373 height 28
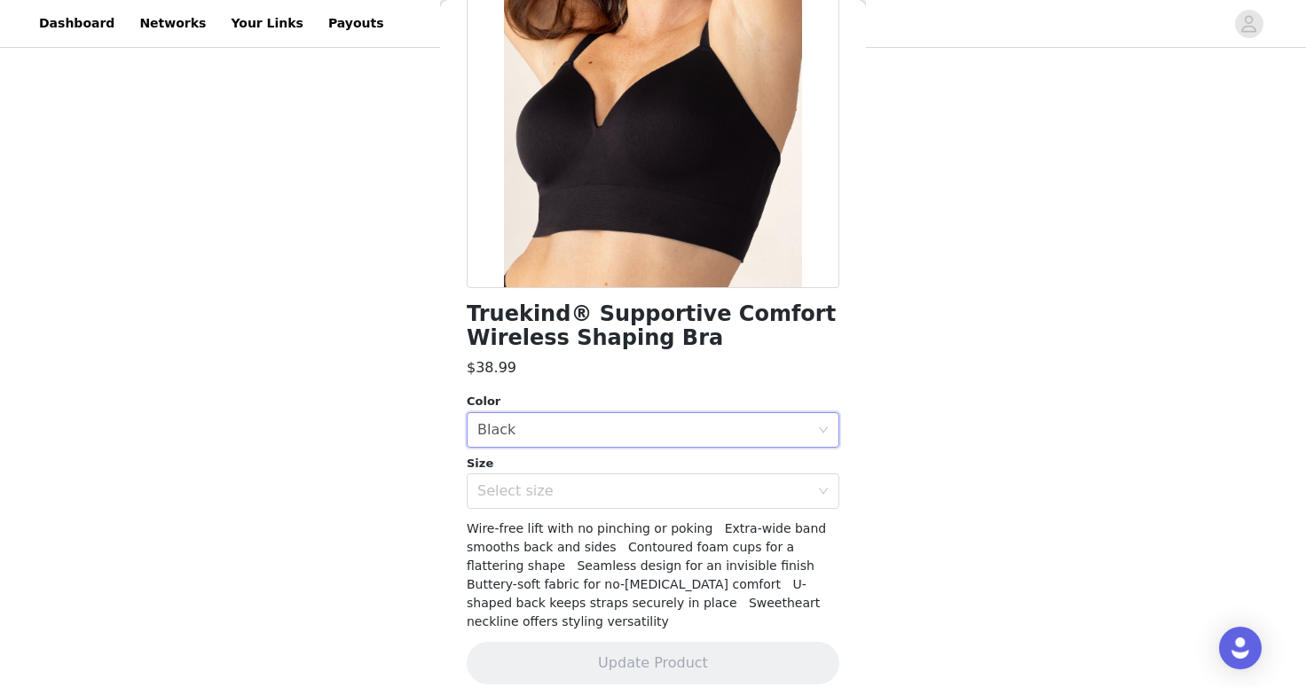
click at [564, 463] on div "Size" at bounding box center [653, 464] width 373 height 18
click at [555, 492] on div "Select size" at bounding box center [643, 492] width 332 height 18
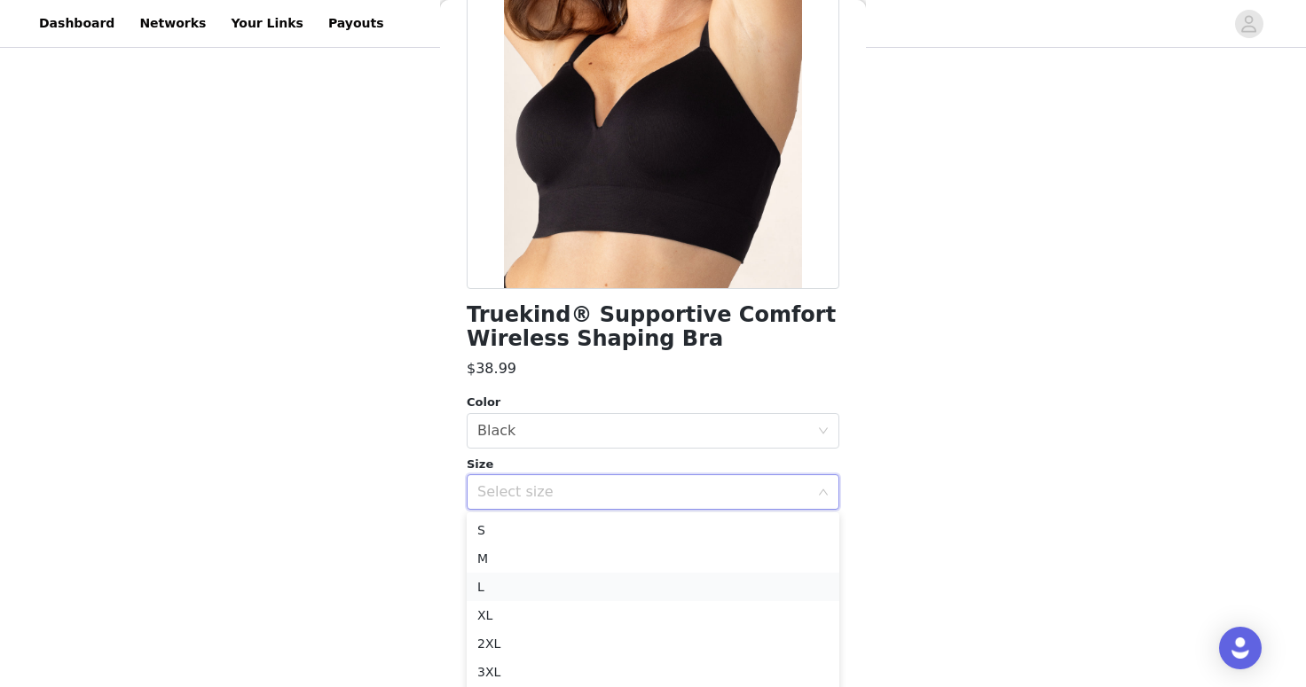
click at [528, 591] on li "L" at bounding box center [653, 587] width 373 height 28
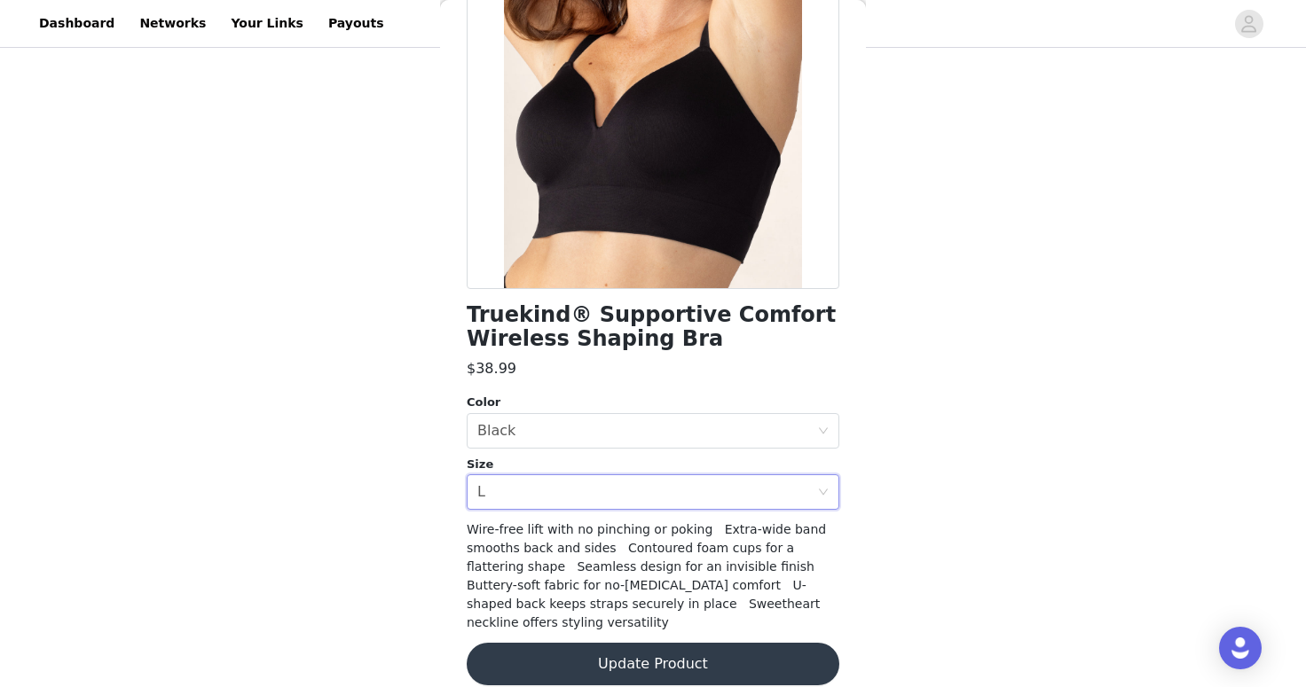
scroll to position [555, 0]
click at [721, 650] on button "Update Product" at bounding box center [653, 664] width 373 height 43
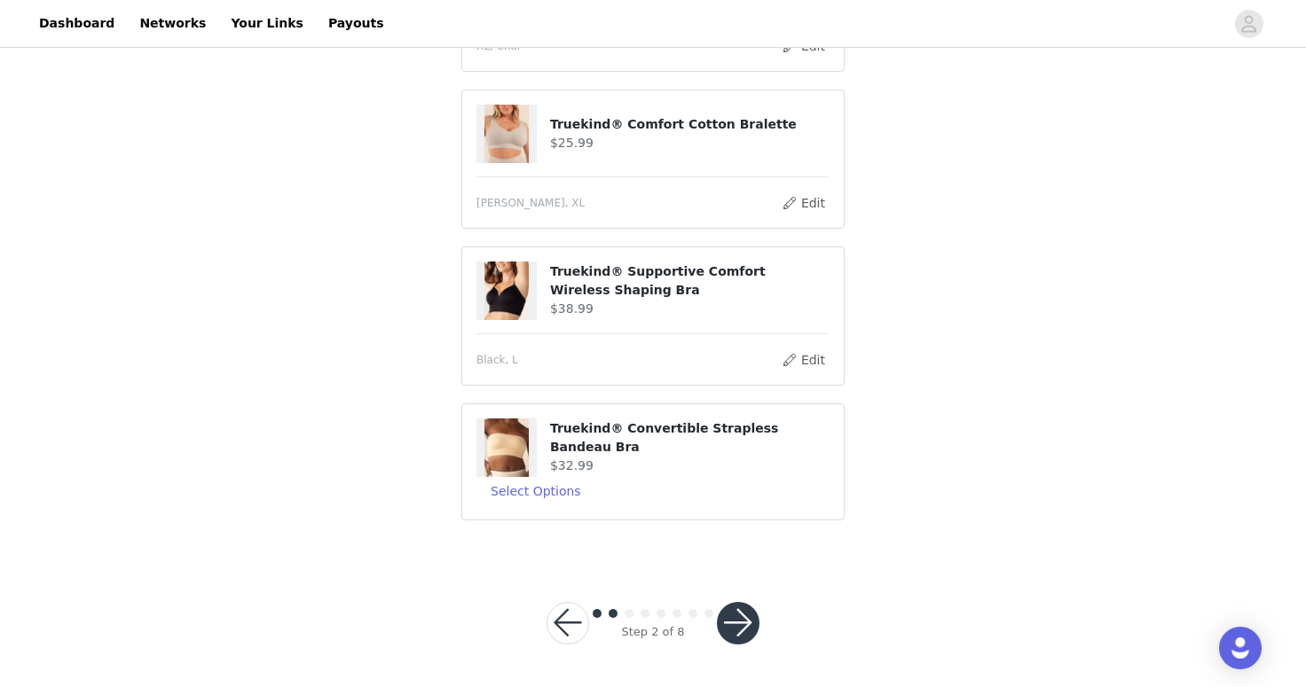
scroll to position [577, 0]
click at [560, 492] on button "Select Options" at bounding box center [535, 492] width 119 height 28
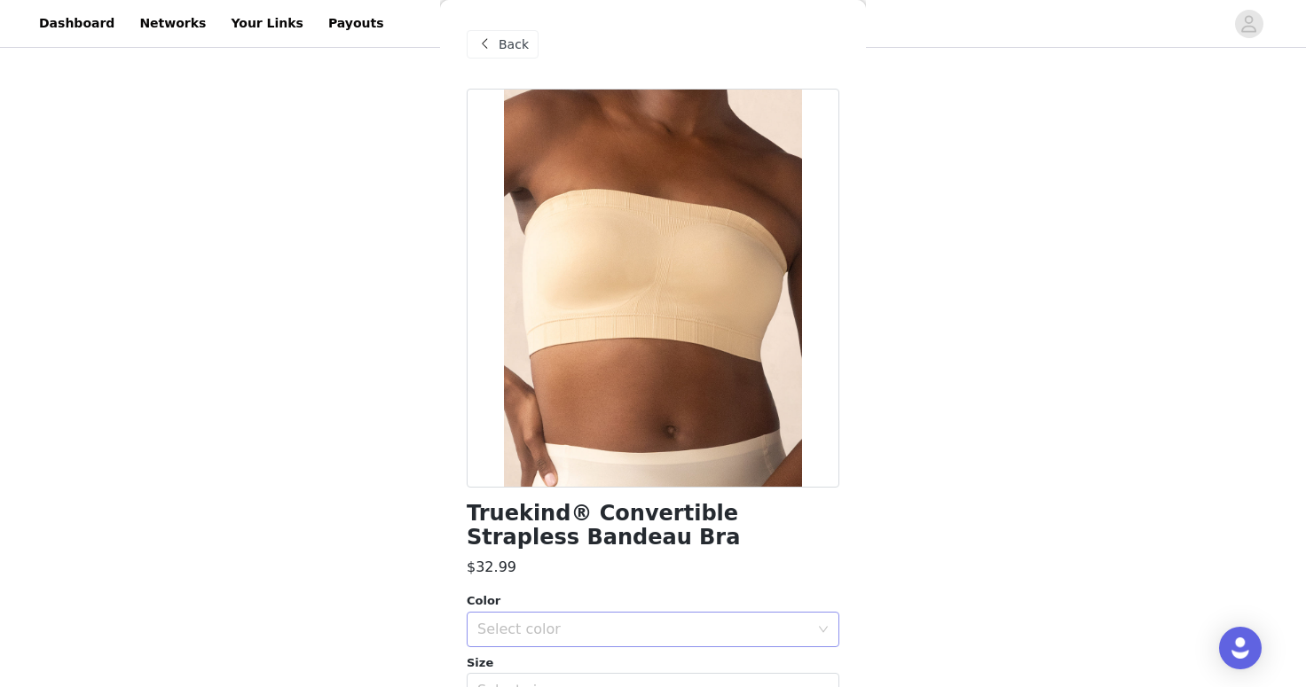
click at [552, 625] on div "Select color" at bounding box center [643, 630] width 332 height 18
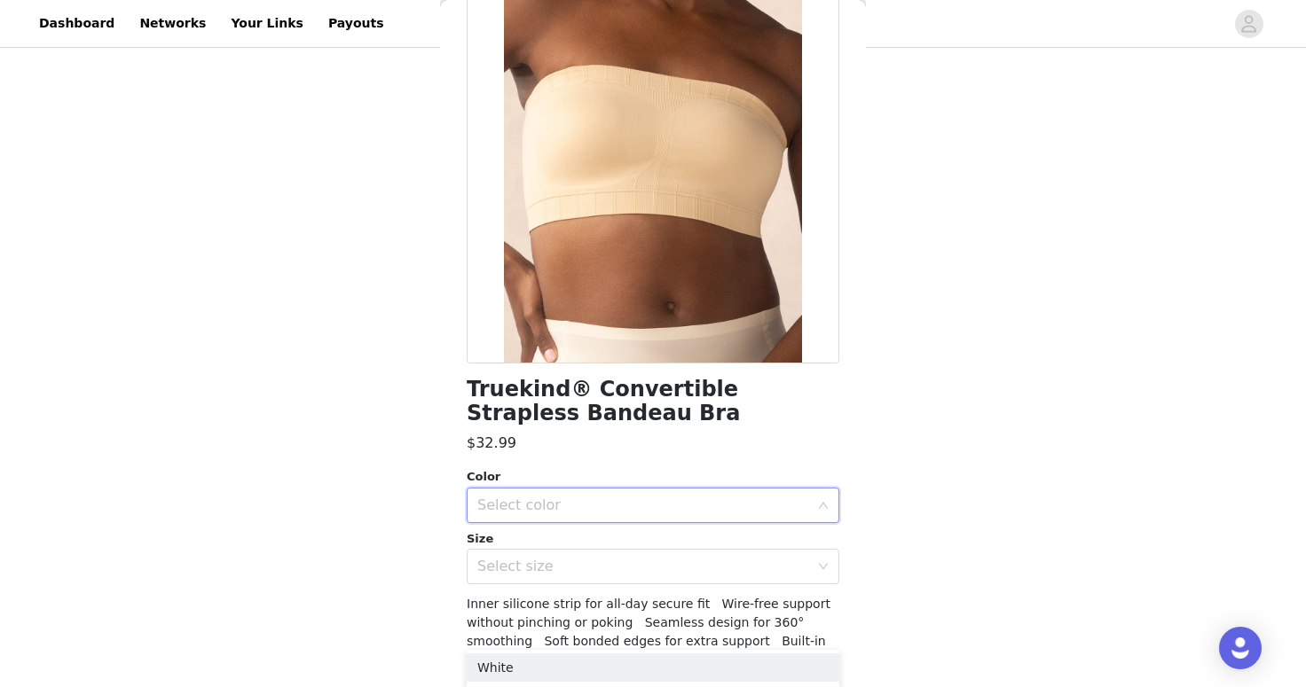
scroll to position [161, 0]
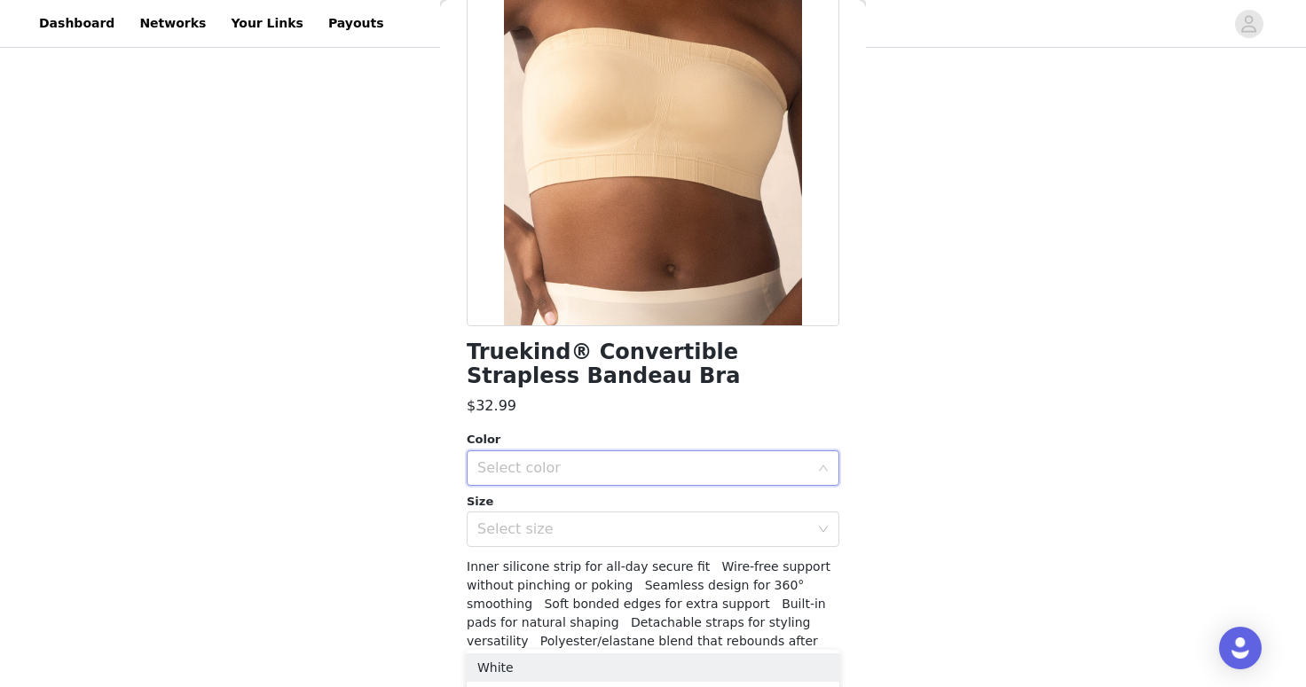
click at [617, 473] on div "Select color" at bounding box center [643, 469] width 332 height 18
click at [695, 460] on div "Select color" at bounding box center [643, 469] width 332 height 18
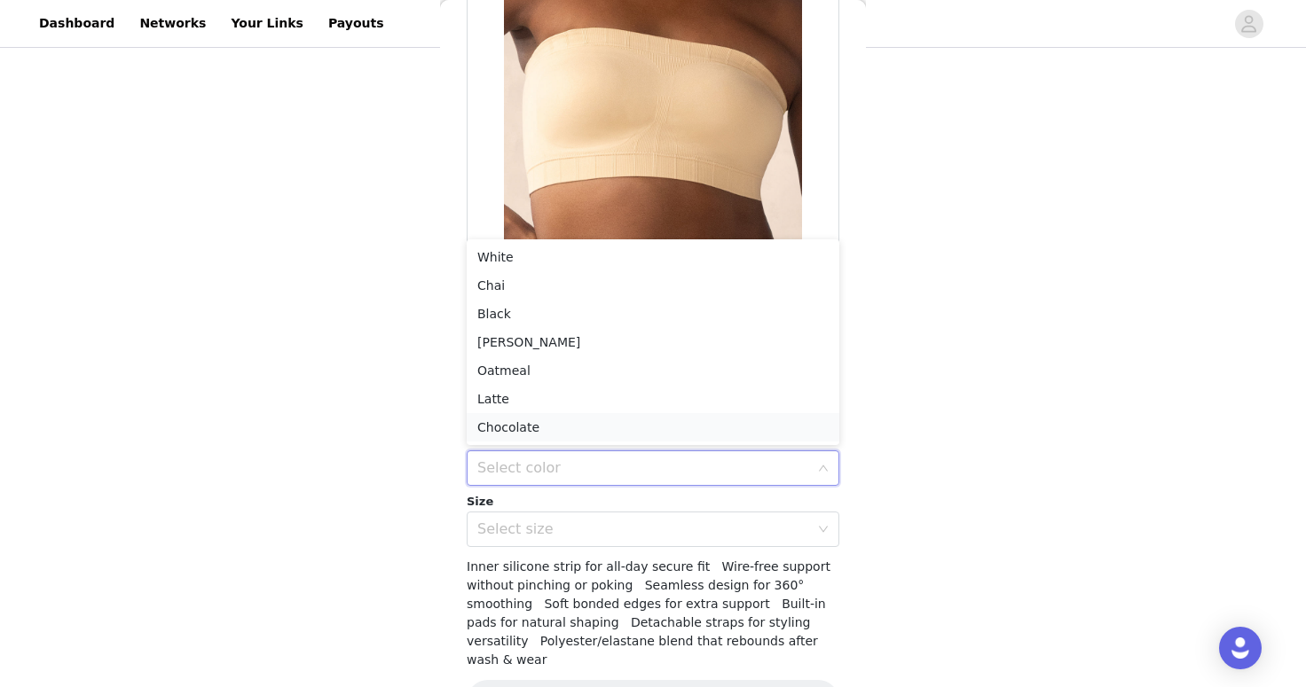
scroll to position [577, 0]
click at [576, 346] on li "[PERSON_NAME]" at bounding box center [653, 343] width 373 height 28
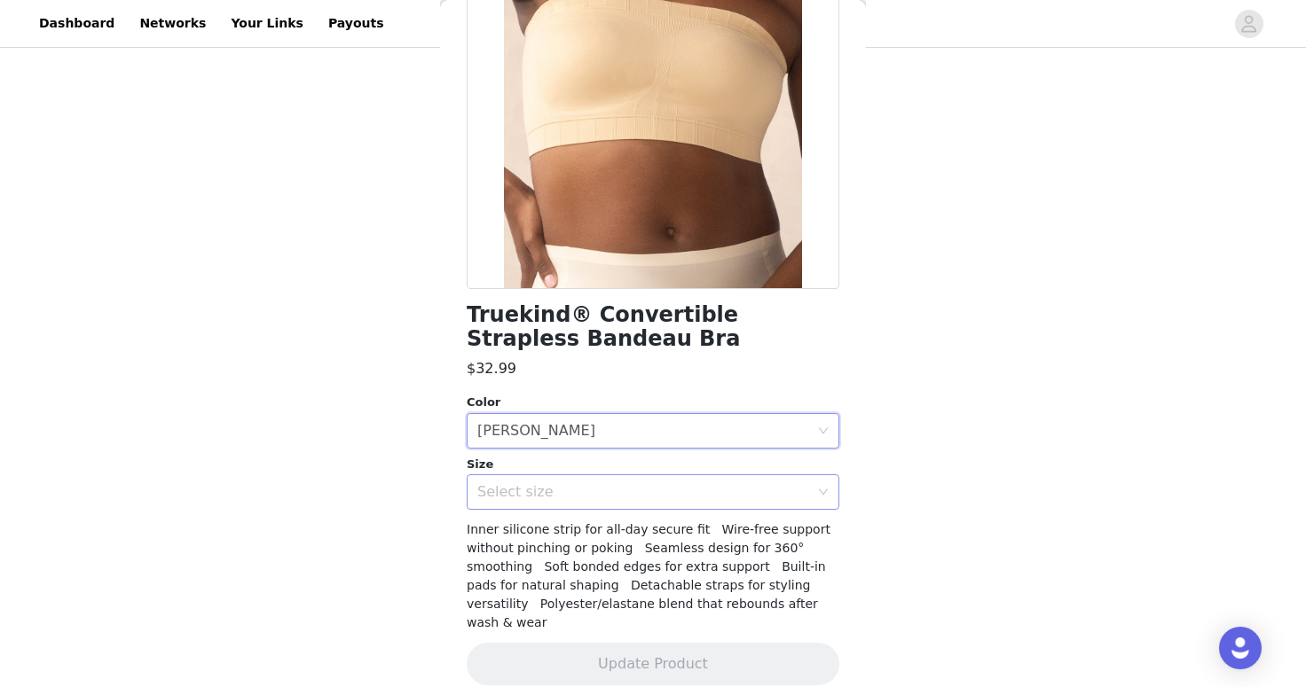
click at [647, 500] on div "Select size" at bounding box center [647, 492] width 340 height 34
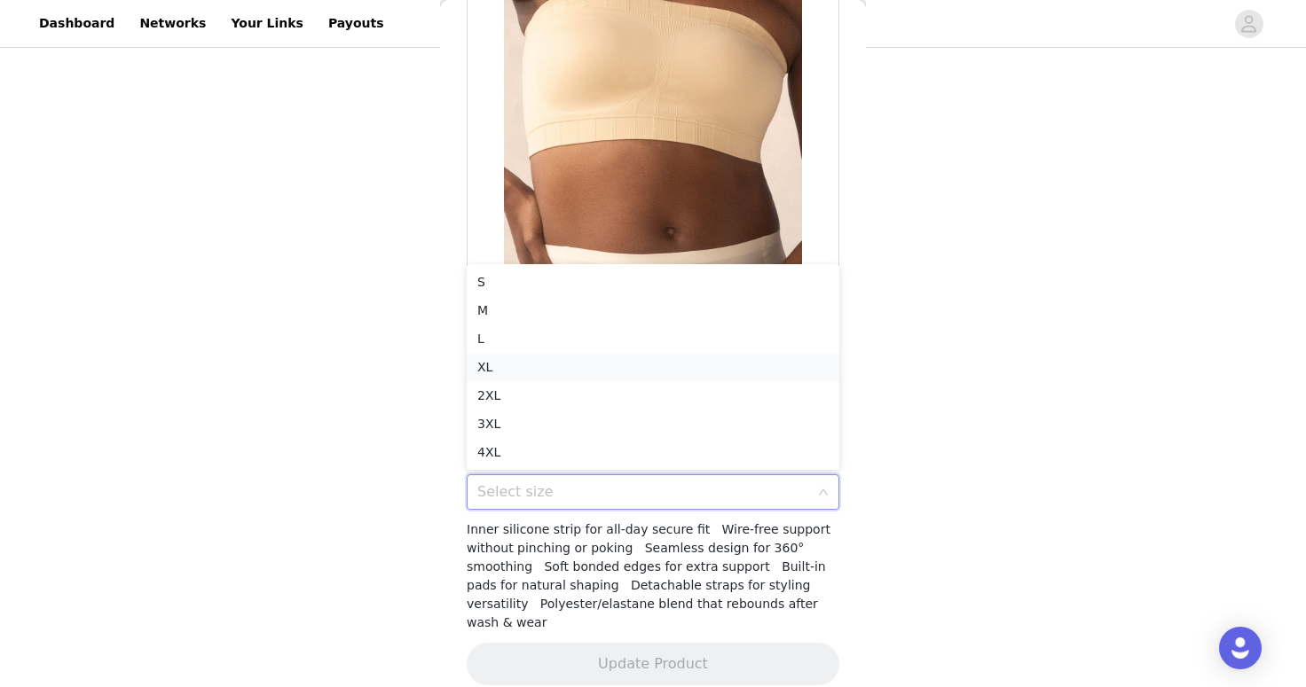
click at [570, 365] on li "XL" at bounding box center [653, 367] width 373 height 28
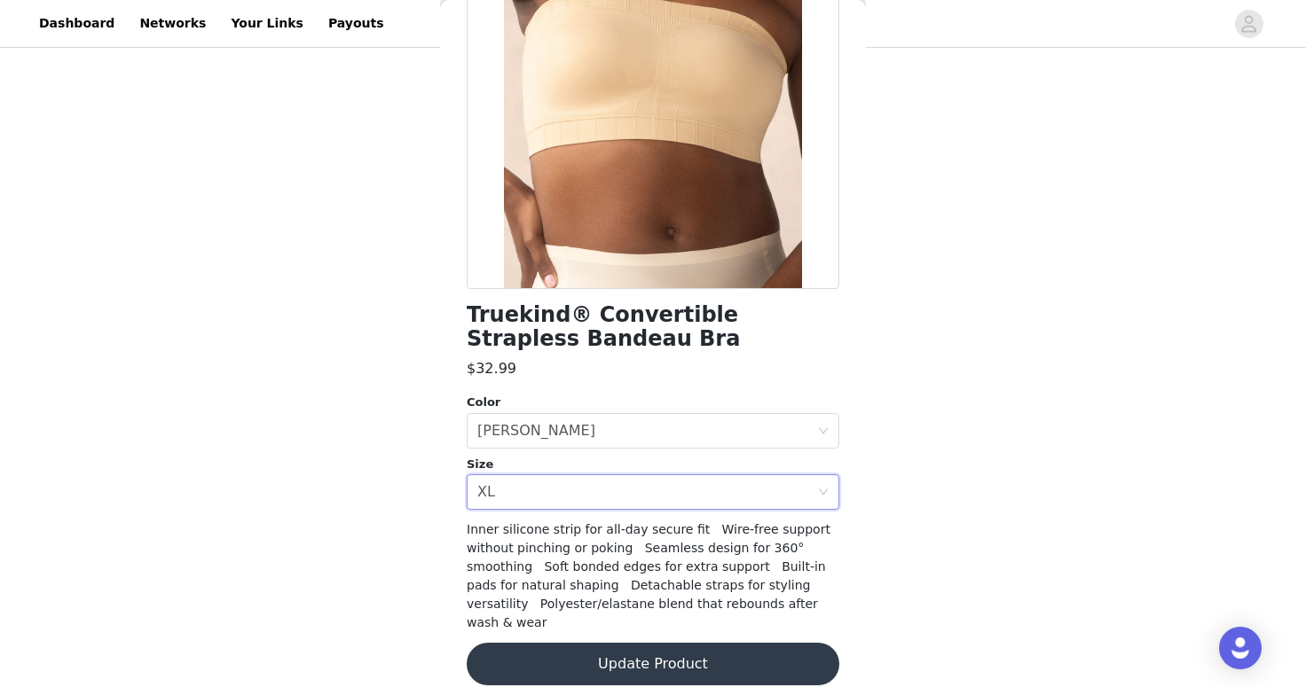
click at [585, 643] on button "Update Product" at bounding box center [653, 664] width 373 height 43
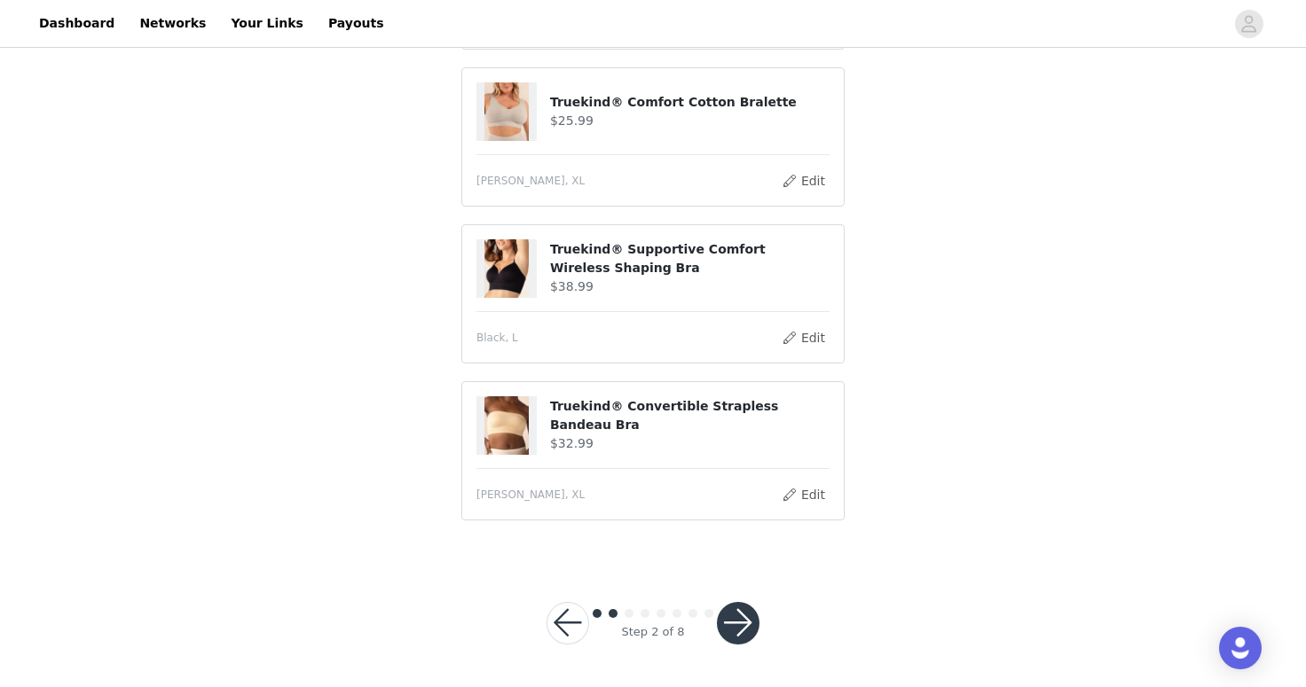
scroll to position [600, 0]
click at [755, 621] on button "button" at bounding box center [738, 624] width 43 height 43
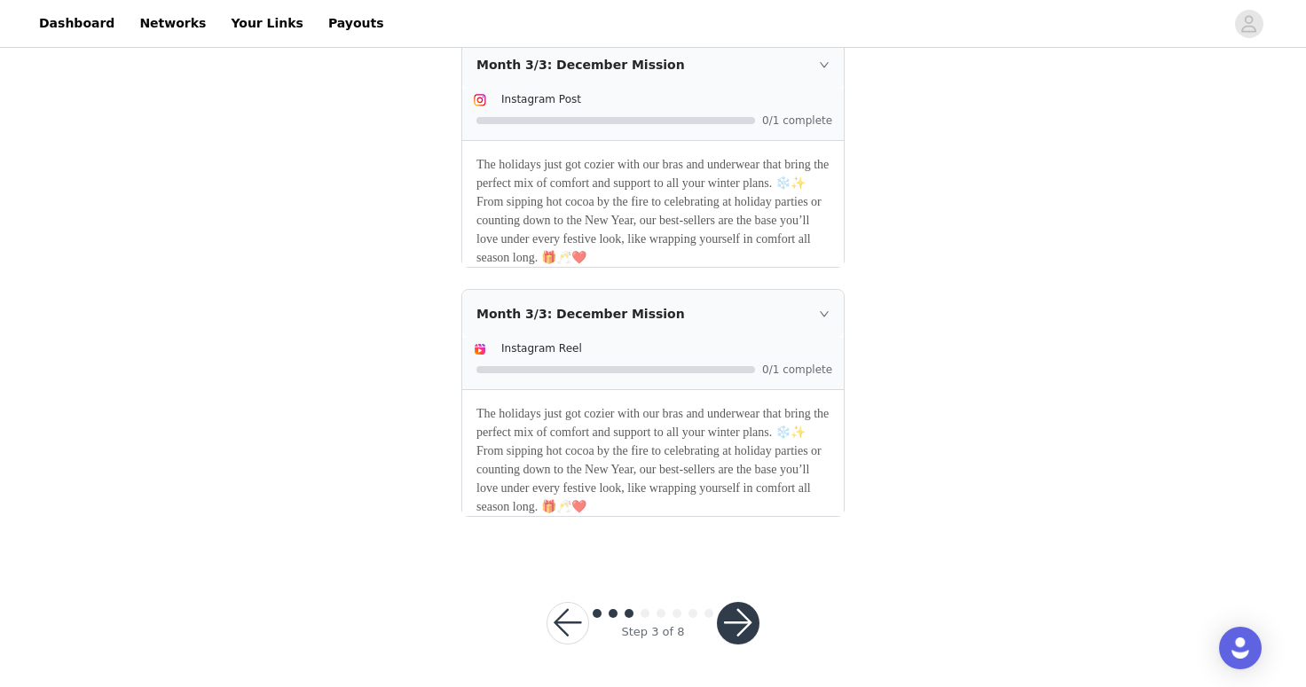
scroll to position [1516, 0]
click at [737, 648] on div "Step 3 of 8" at bounding box center [652, 623] width 255 height 85
click at [746, 630] on button "button" at bounding box center [738, 623] width 43 height 43
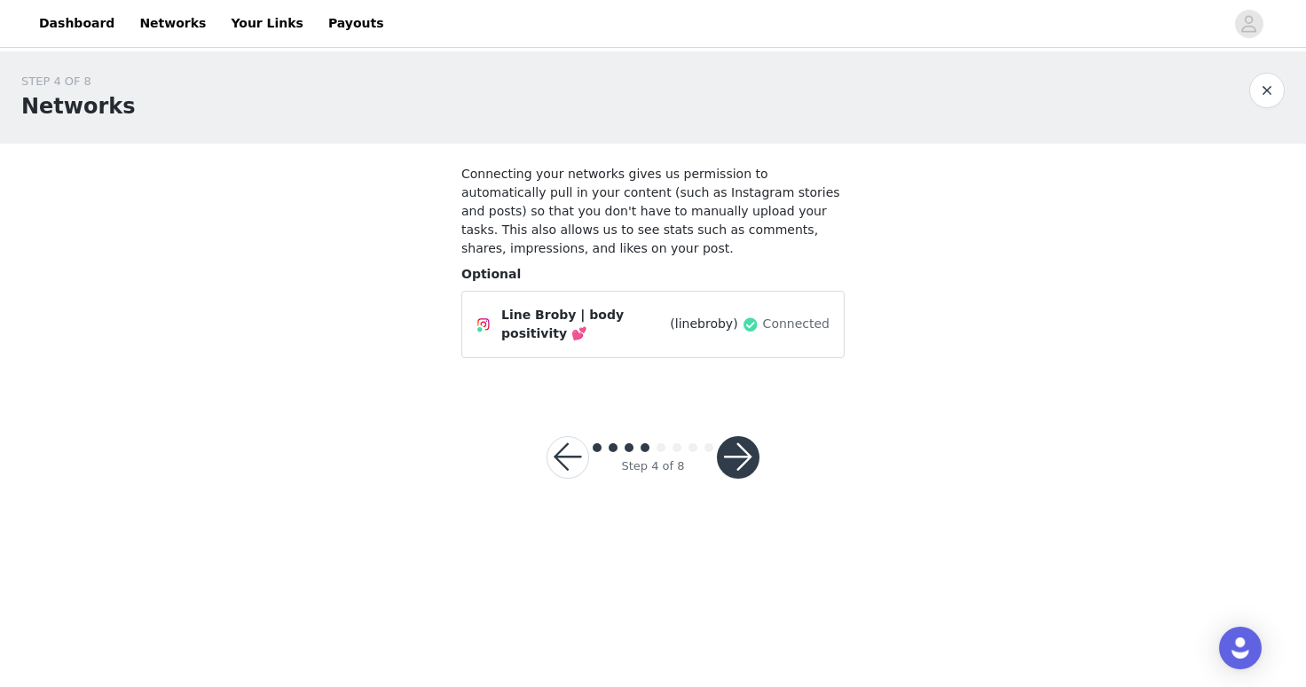
click at [745, 463] on button "button" at bounding box center [738, 457] width 43 height 43
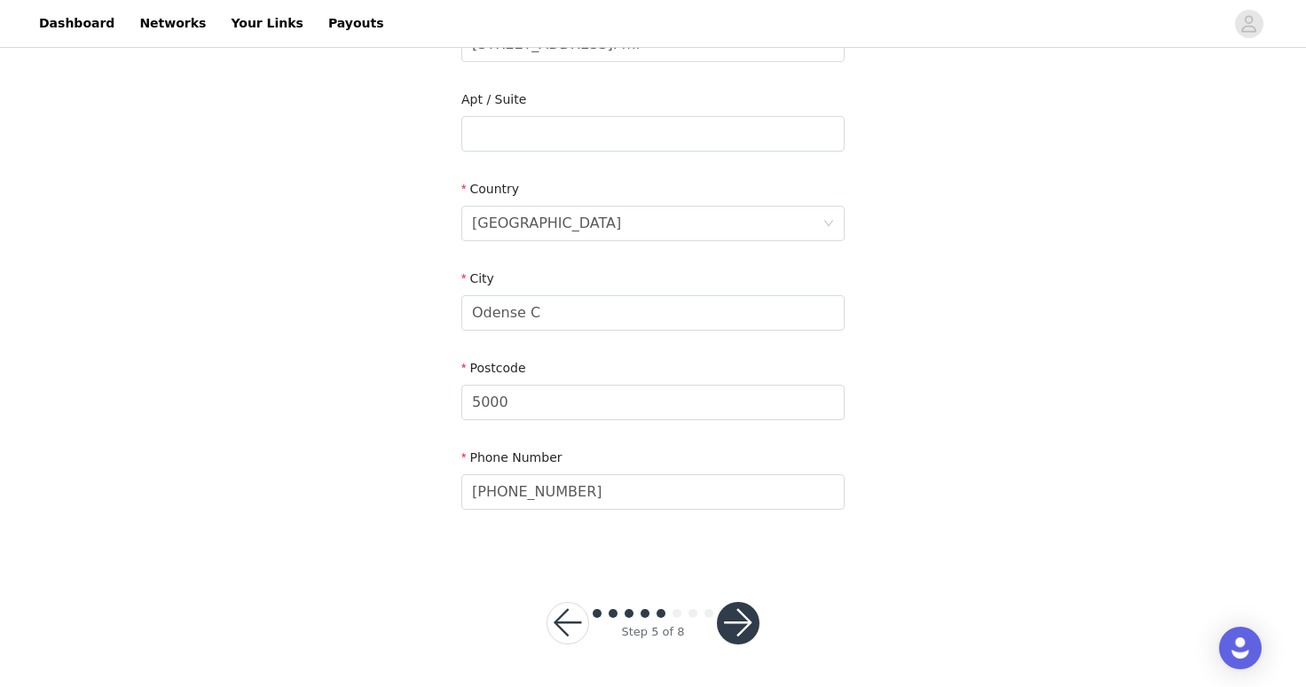
scroll to position [432, 0]
click at [772, 634] on div "Step 5 of 8" at bounding box center [652, 624] width 255 height 85
click at [740, 626] on button "button" at bounding box center [738, 624] width 43 height 43
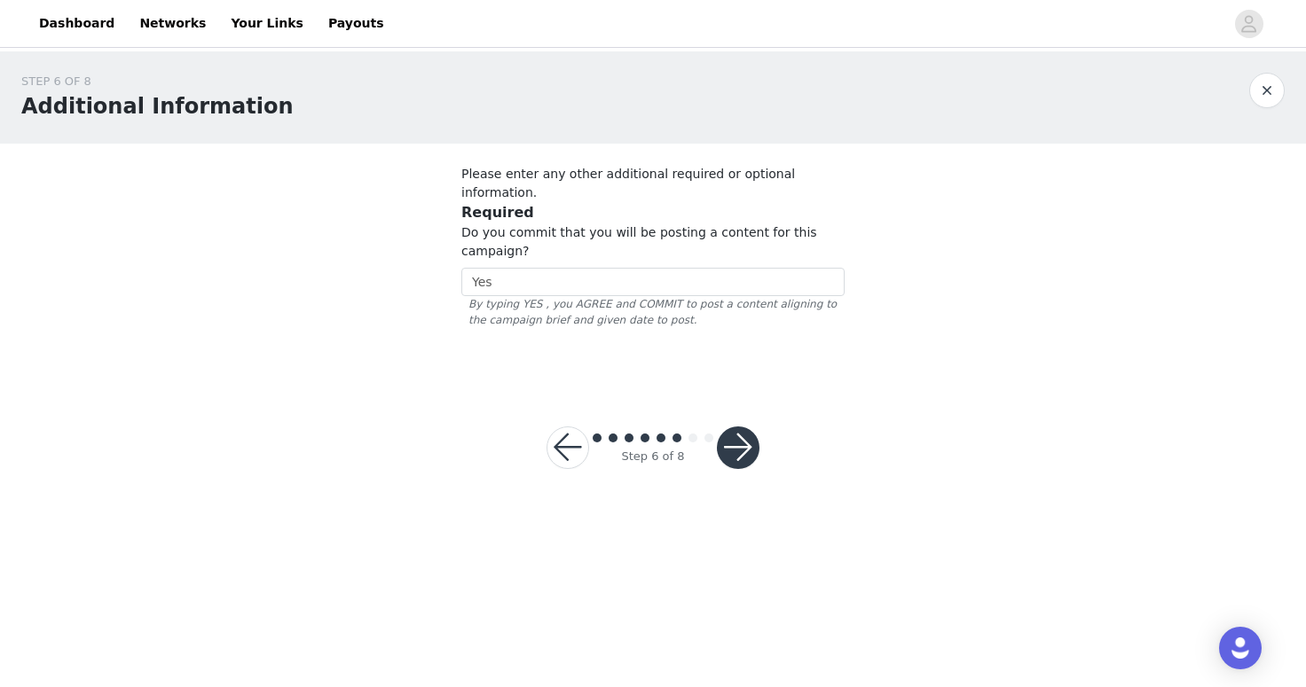
click at [737, 440] on button "button" at bounding box center [738, 448] width 43 height 43
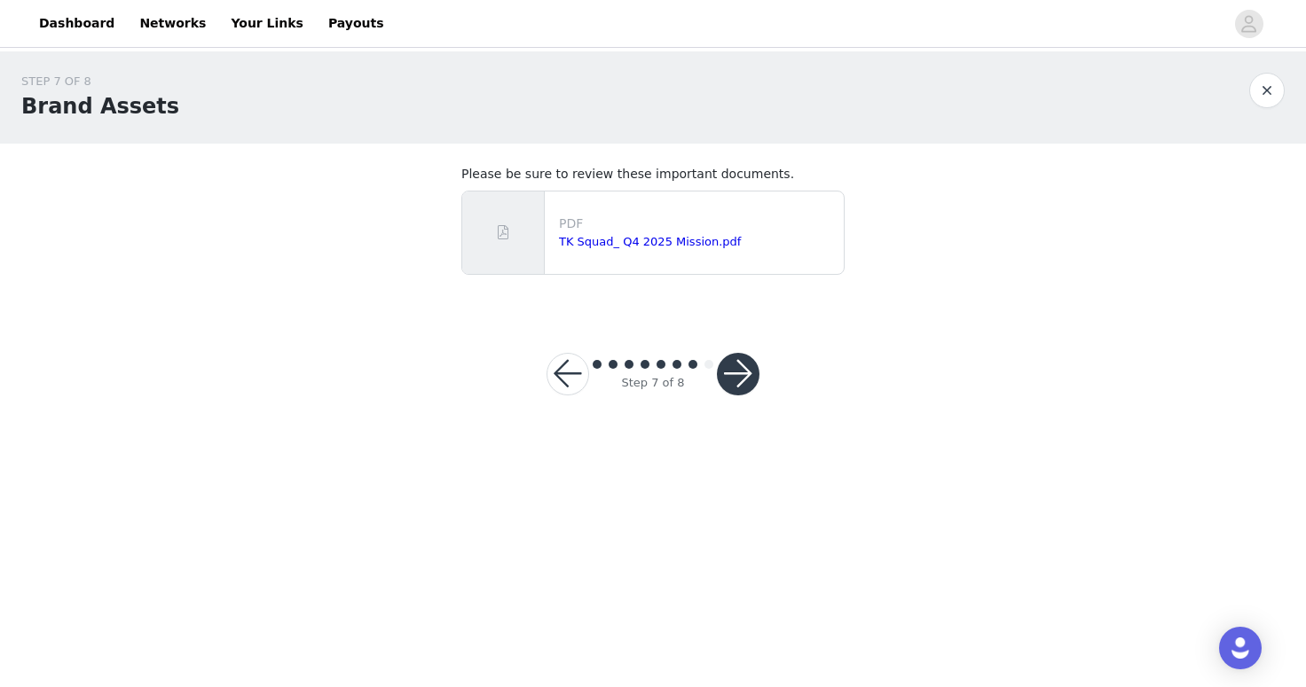
click at [736, 385] on button "button" at bounding box center [738, 374] width 43 height 43
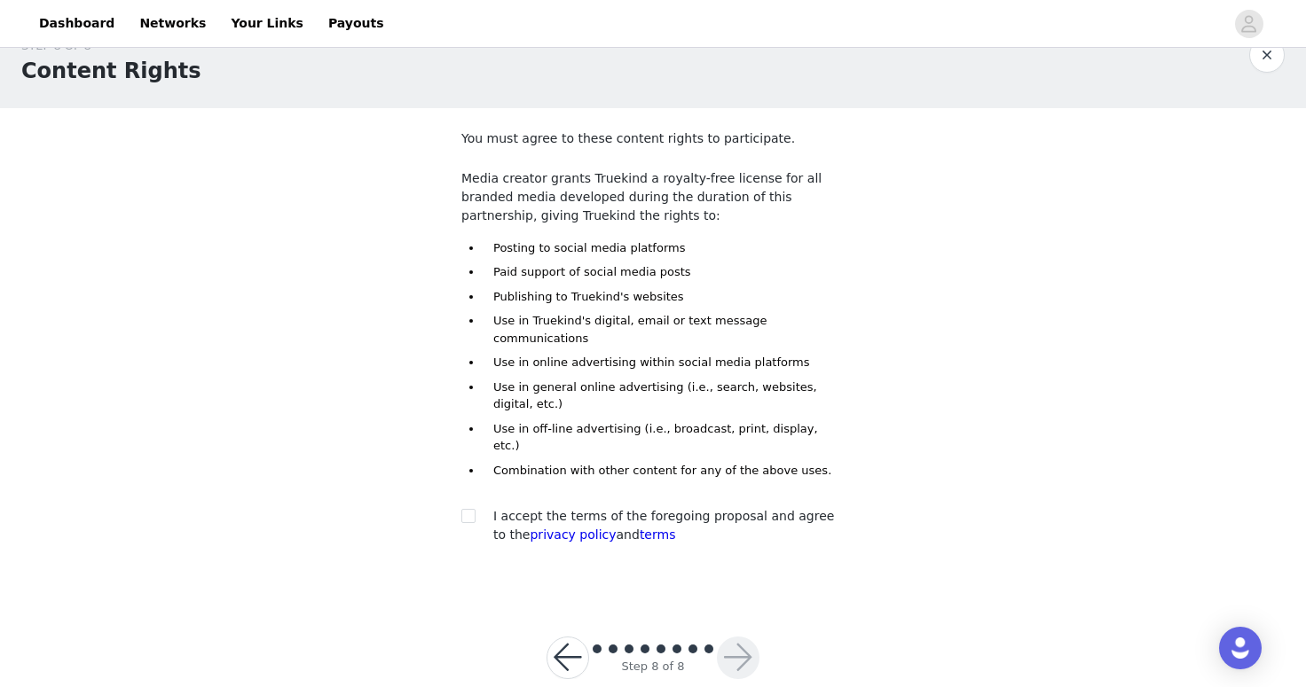
scroll to position [35, 0]
click at [467, 510] on input "checkbox" at bounding box center [467, 516] width 12 height 12
checkbox input "true"
click at [736, 638] on button "button" at bounding box center [738, 659] width 43 height 43
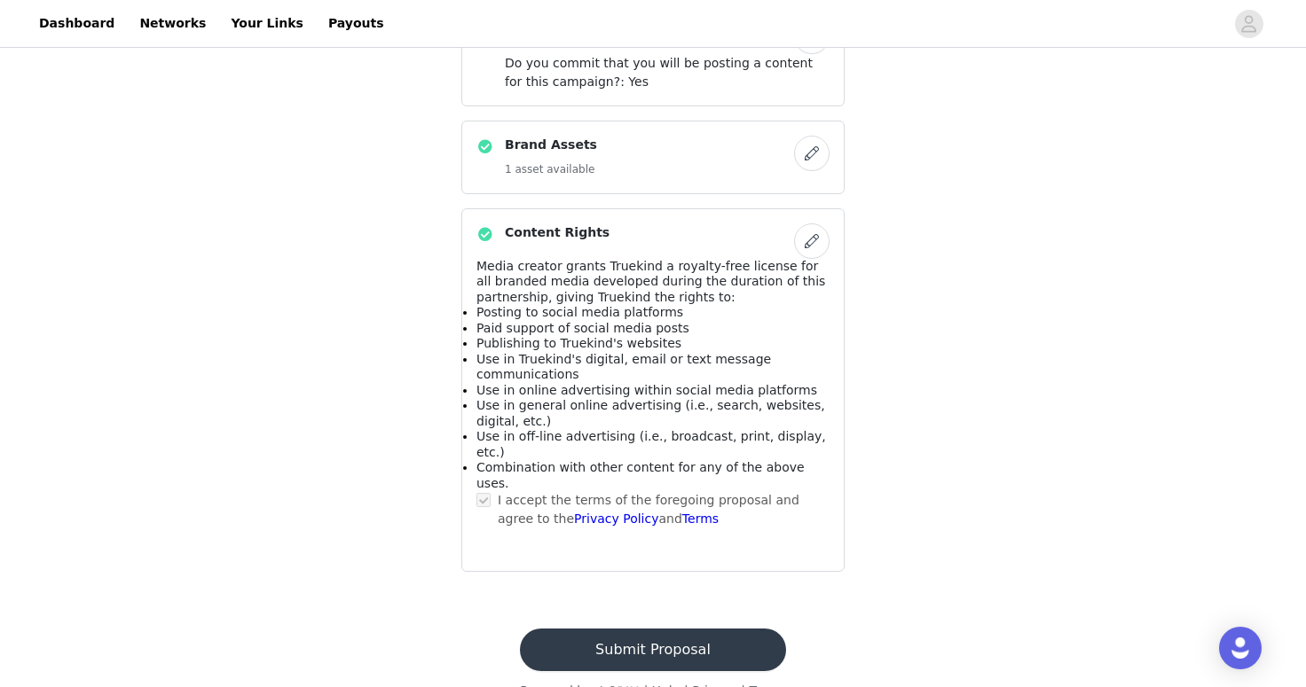
click at [695, 629] on button "Submit Proposal" at bounding box center [652, 650] width 265 height 43
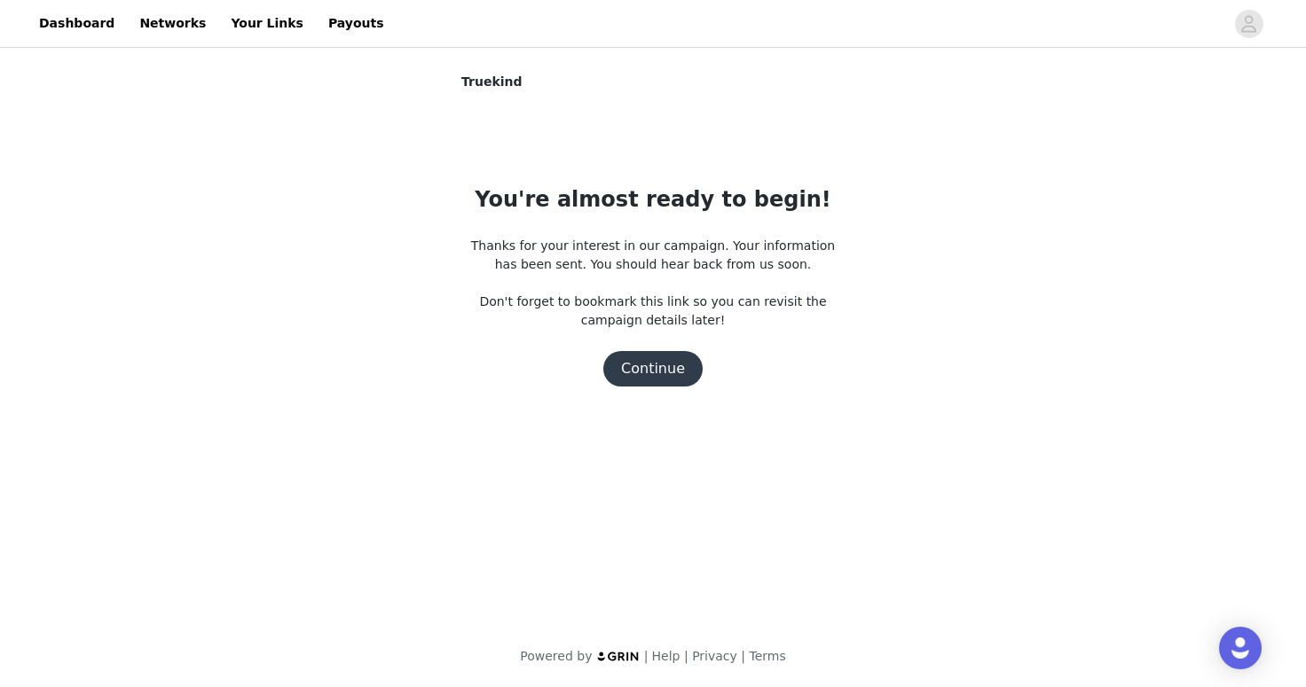
click at [649, 370] on button "Continue" at bounding box center [652, 368] width 99 height 35
